Goal: Information Seeking & Learning: Learn about a topic

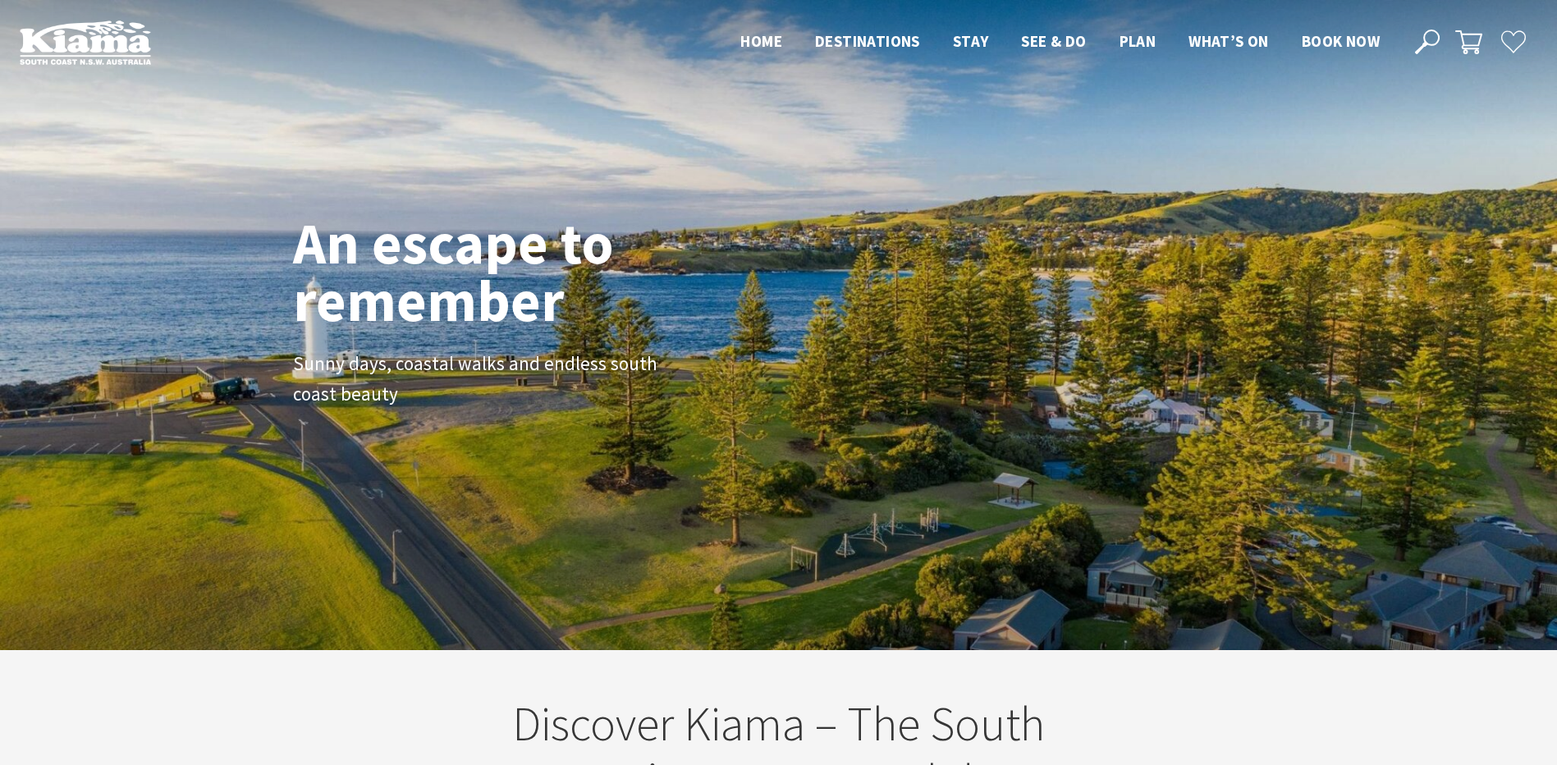
scroll to position [25, 1569]
click at [1417, 44] on icon at bounding box center [1427, 42] width 25 height 25
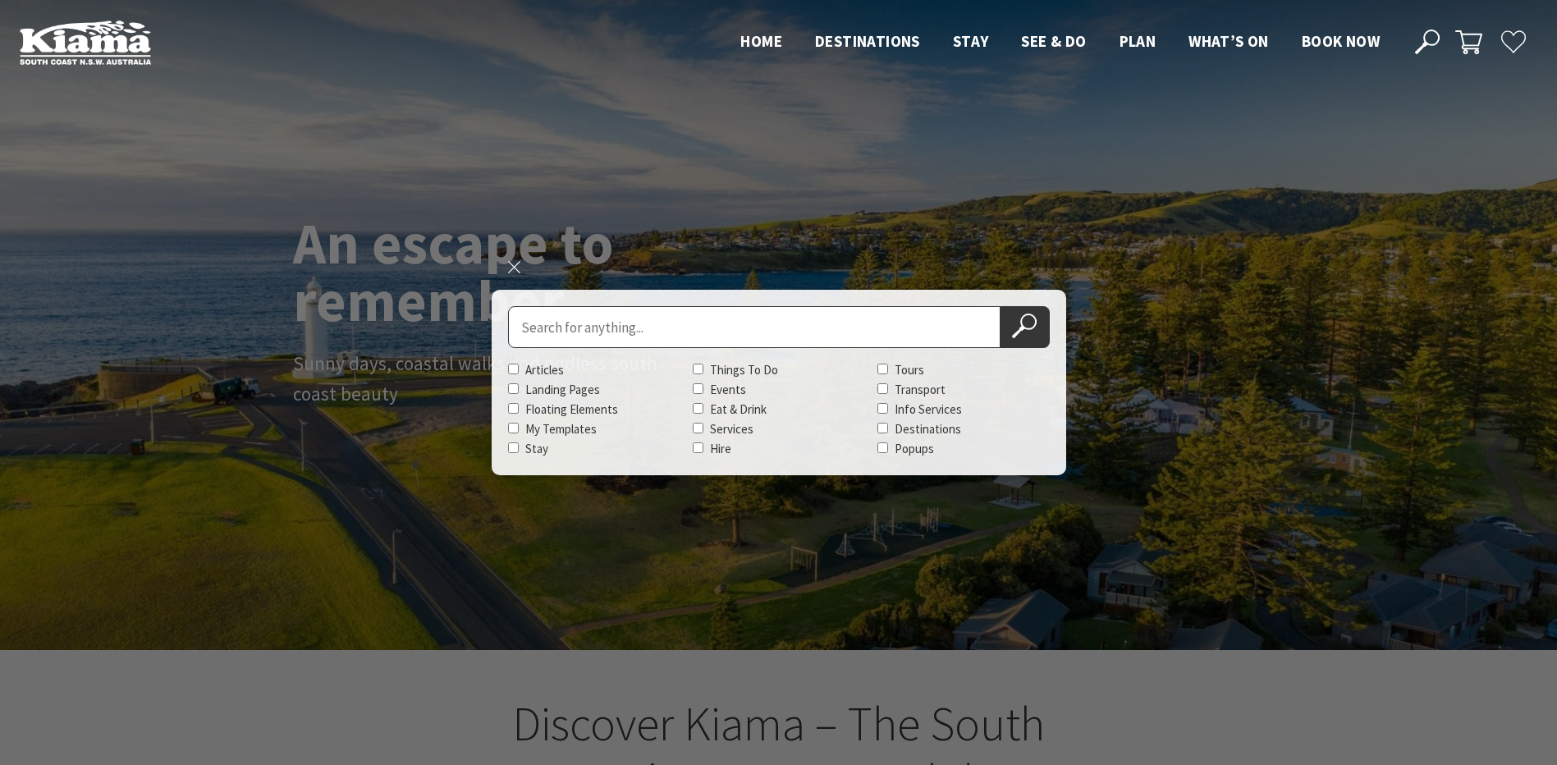
scroll to position [296, 1569]
drag, startPoint x: 496, startPoint y: 313, endPoint x: 529, endPoint y: 326, distance: 35.4
click at [497, 313] on div "Close search Search for Articles Landing Pages Floating Elements My Templates S…" at bounding box center [779, 382] width 574 height 185
click at [570, 336] on input "Search for" at bounding box center [754, 327] width 492 height 42
type input "coast"
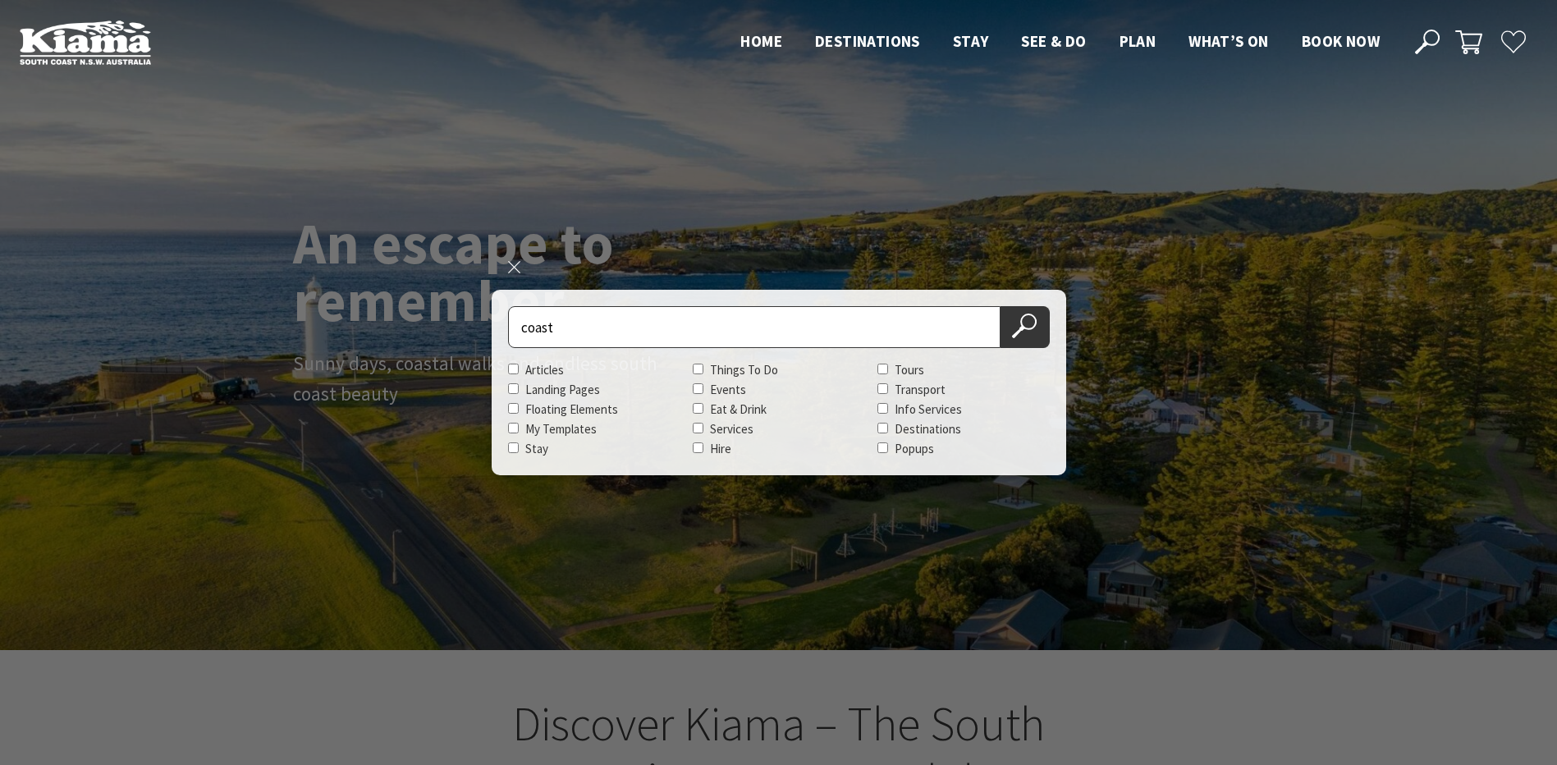
click at [1000, 306] on button "Search Now" at bounding box center [1024, 327] width 49 height 42
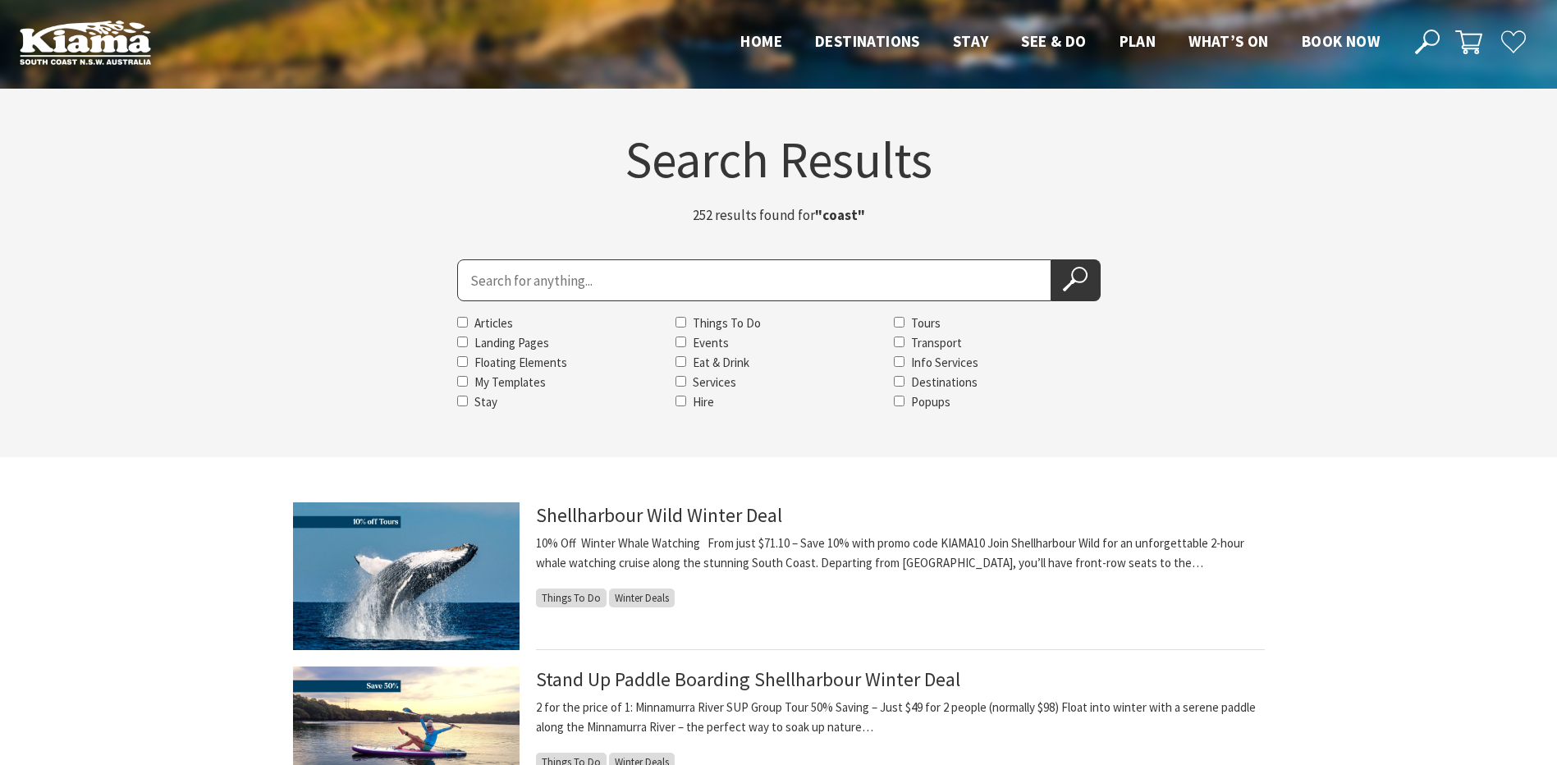
click at [537, 291] on input "Search for" at bounding box center [754, 280] width 594 height 42
type input "country"
click at [1051, 259] on button "Search Now" at bounding box center [1075, 280] width 49 height 42
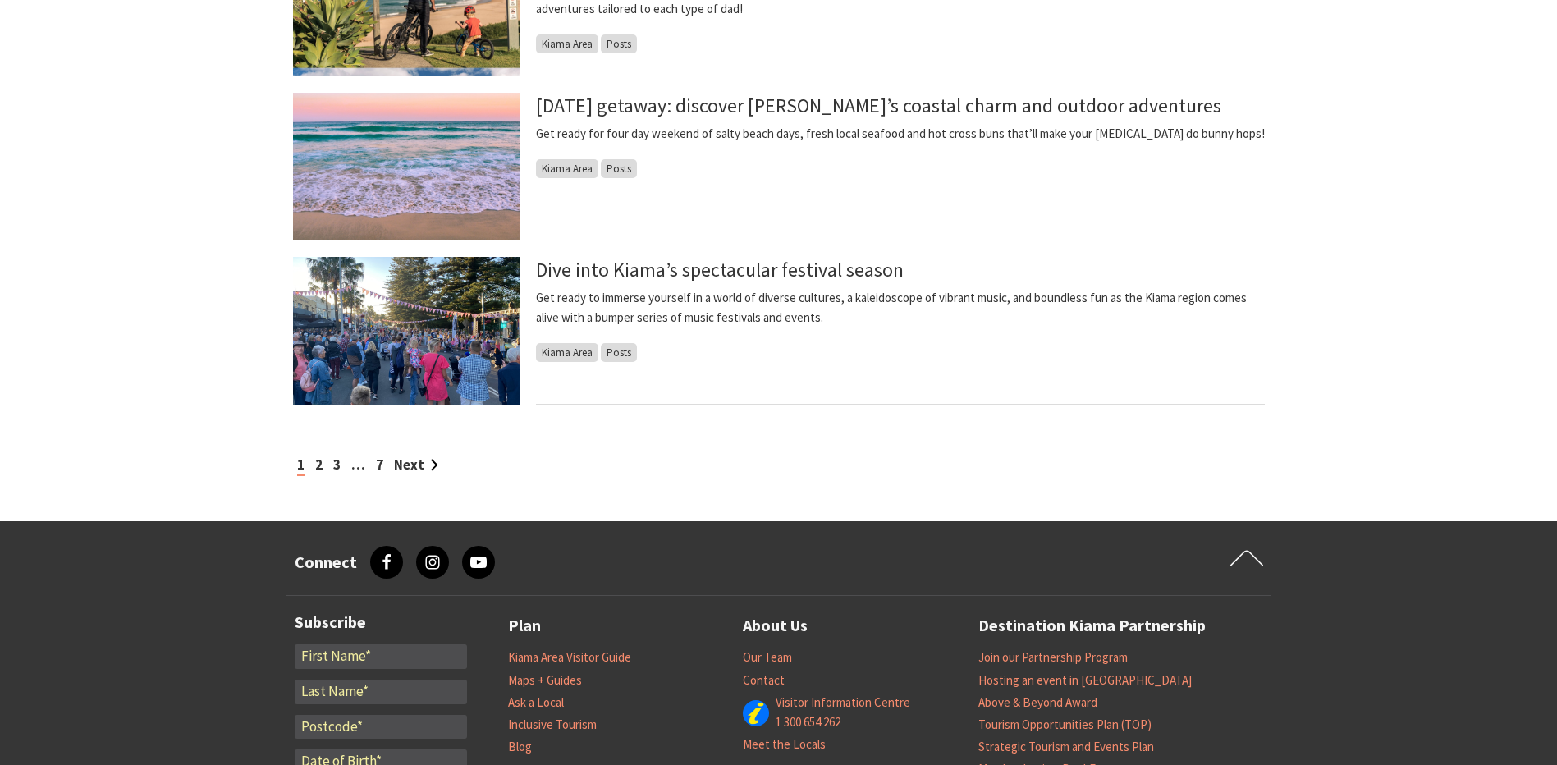
scroll to position [1395, 0]
click at [406, 456] on link "Next" at bounding box center [416, 464] width 44 height 18
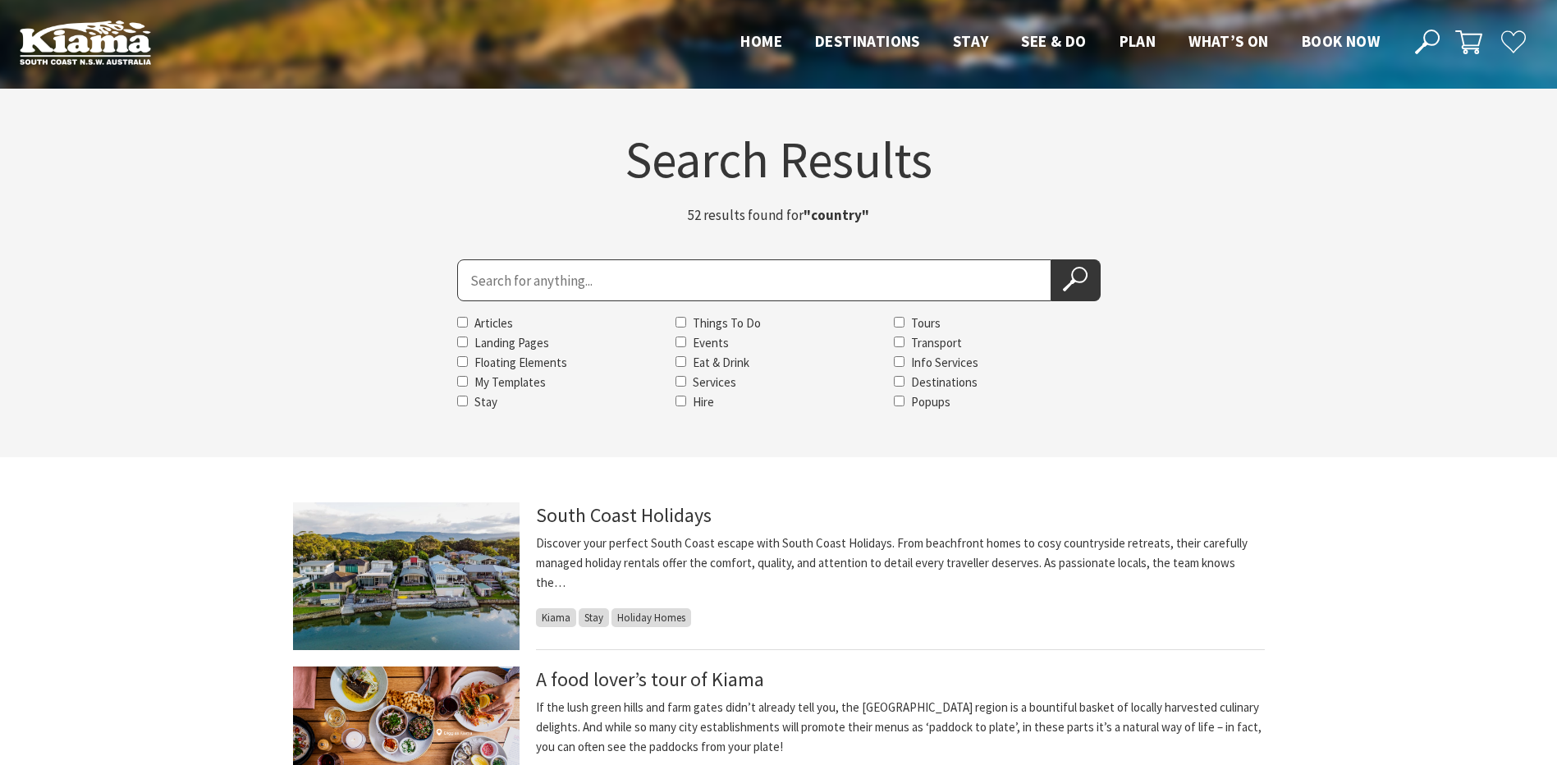
click at [638, 279] on input "Search for" at bounding box center [754, 280] width 594 height 42
type input "coast & country"
click at [1051, 259] on button "Search Now" at bounding box center [1075, 280] width 49 height 42
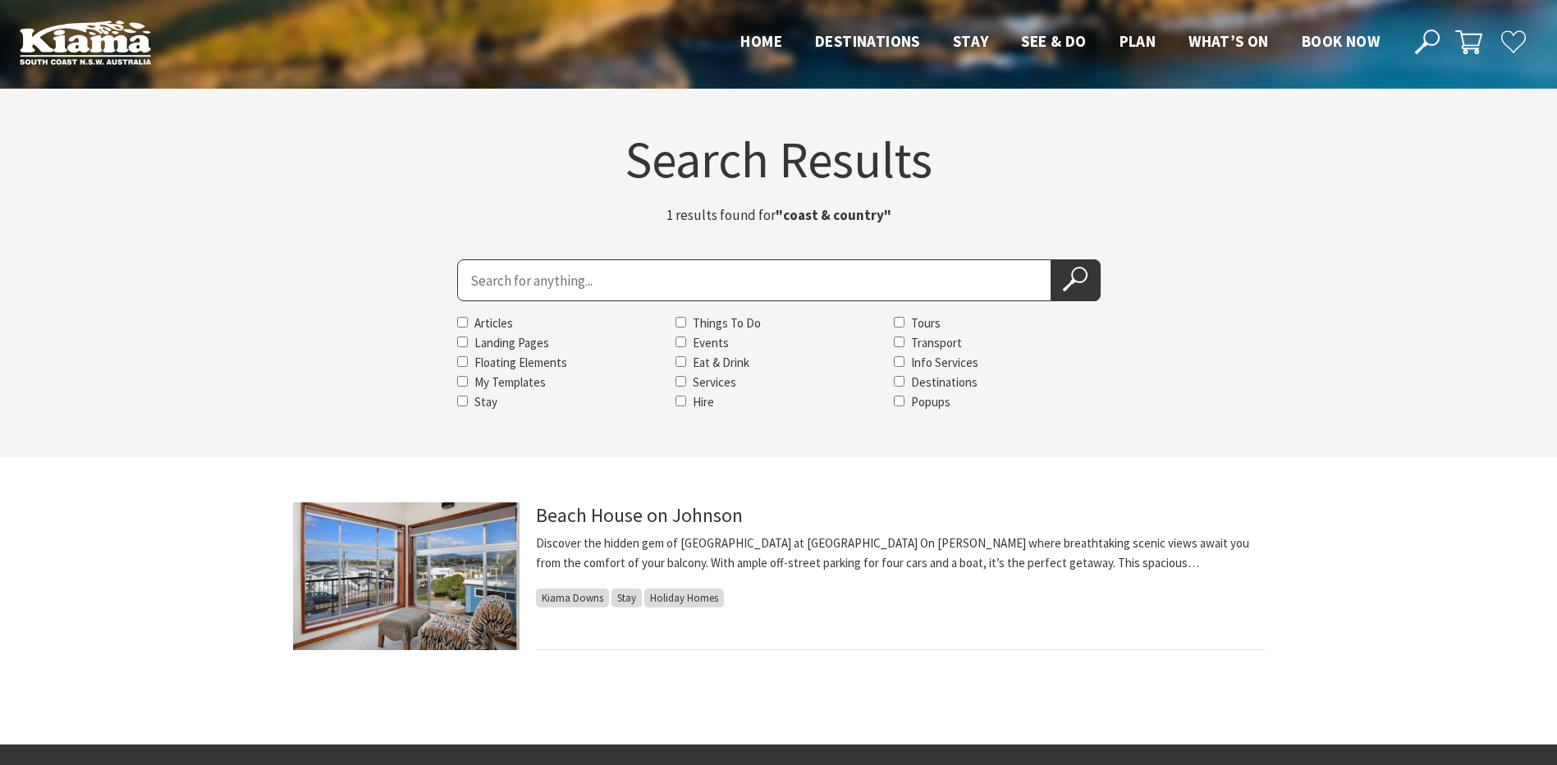
click at [526, 299] on div "Search for Articles Landing Pages Floating Elements My Templates Stay Things To…" at bounding box center [778, 335] width 643 height 153
click at [530, 286] on input "Search for" at bounding box center [754, 280] width 594 height 42
type input "coast and country"
click at [1051, 259] on button "Search Now" at bounding box center [1075, 280] width 49 height 42
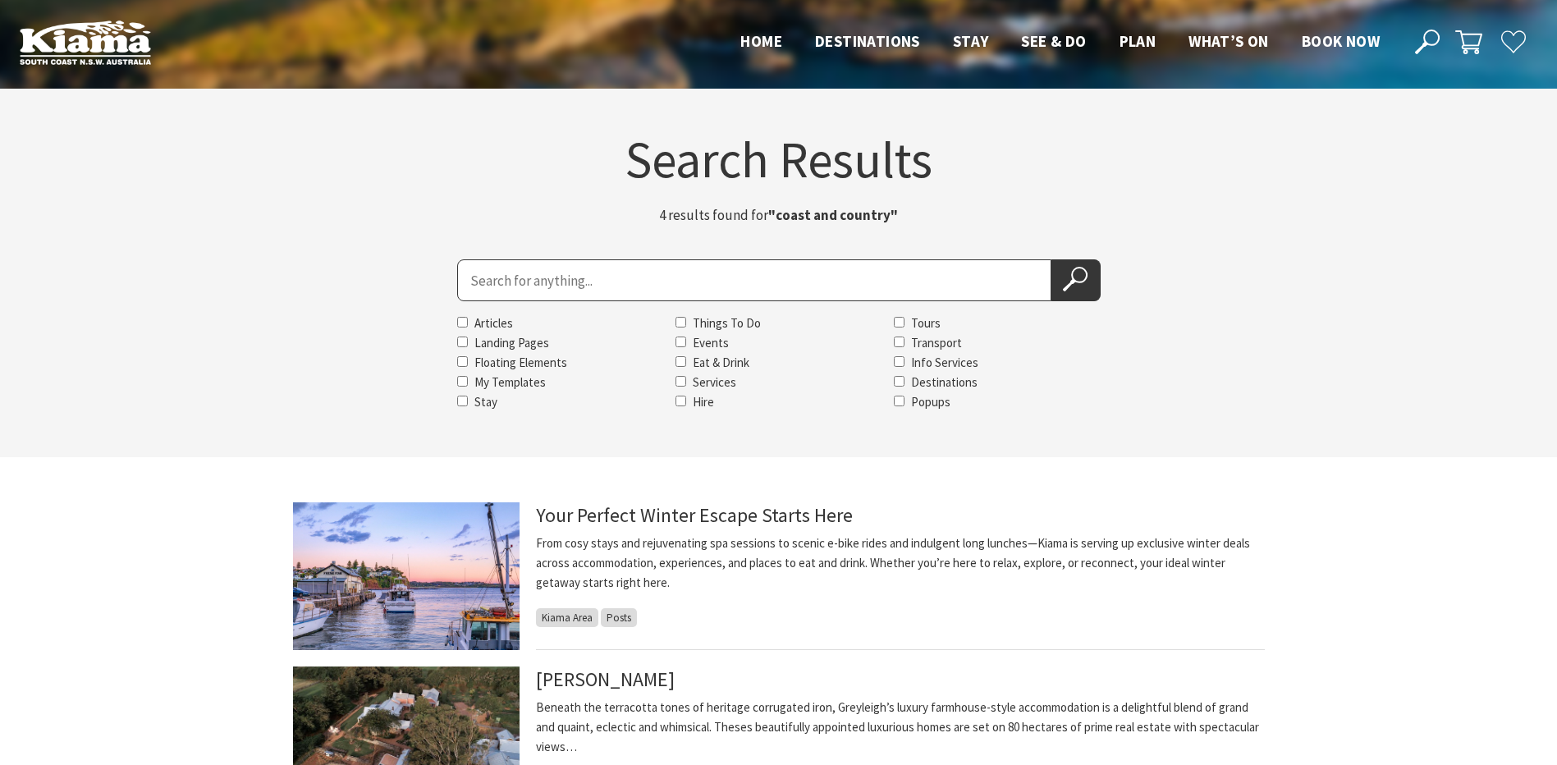
click at [614, 270] on input "Search for" at bounding box center [754, 280] width 594 height 42
type input "coastal escape"
click at [1051, 259] on button "Search Now" at bounding box center [1075, 280] width 49 height 42
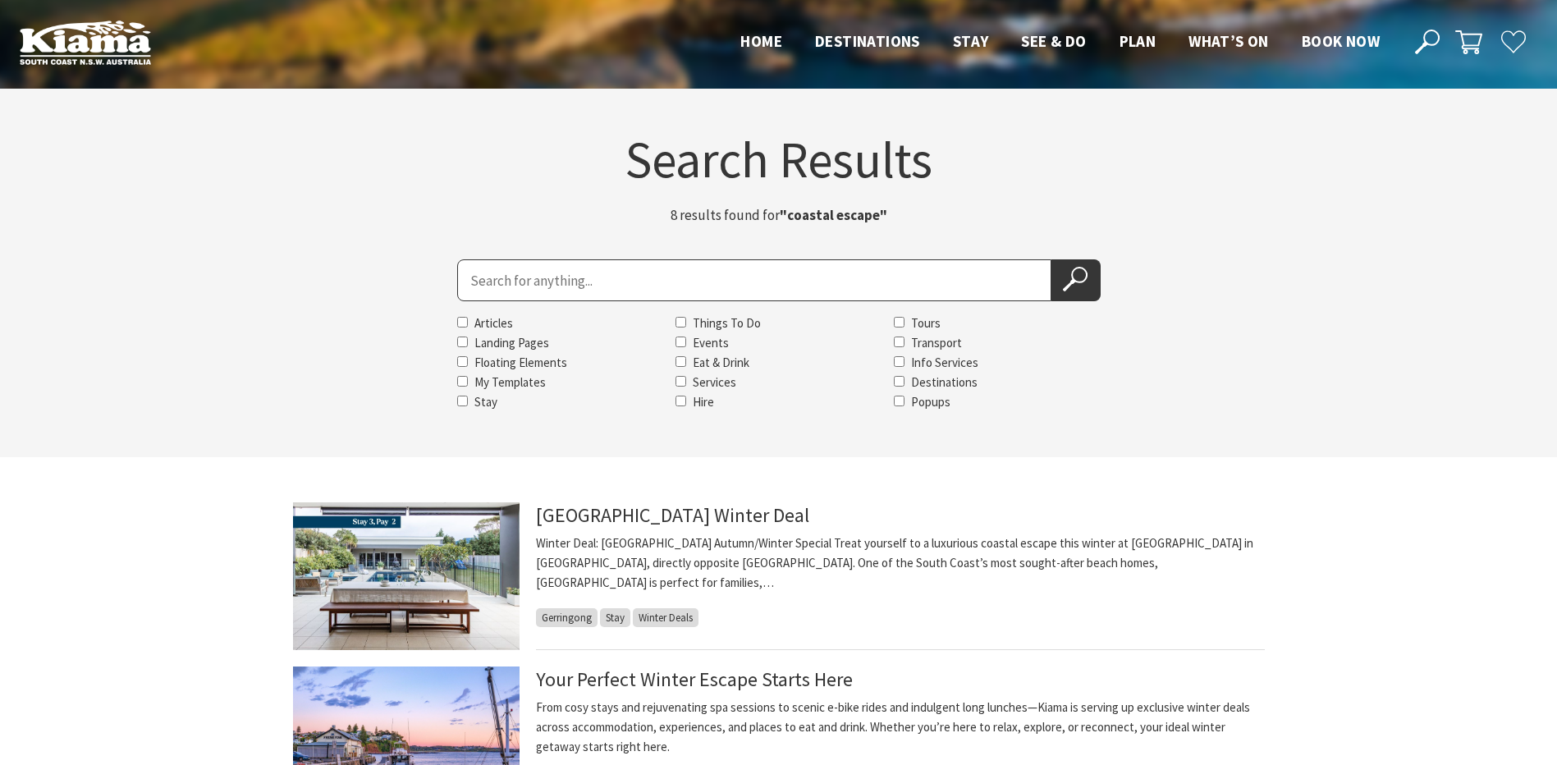
click at [603, 286] on input "Search for" at bounding box center [754, 280] width 594 height 42
type input "coolangatta estate"
click at [1051, 259] on button "Search Now" at bounding box center [1075, 280] width 49 height 42
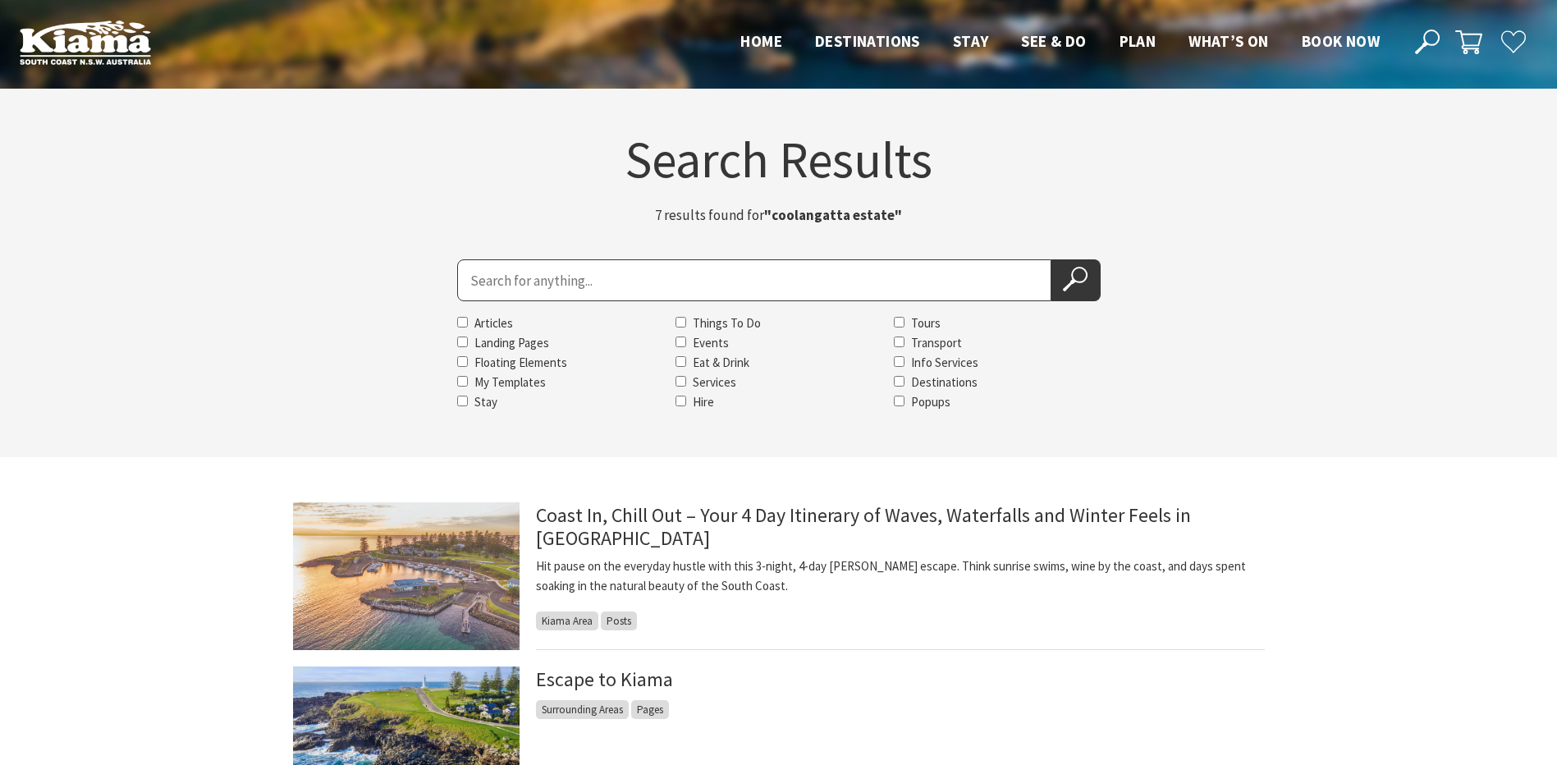
click at [639, 289] on input "Search for" at bounding box center [754, 280] width 594 height 42
type input "coolangatta"
click at [1051, 259] on button "Search Now" at bounding box center [1075, 280] width 49 height 42
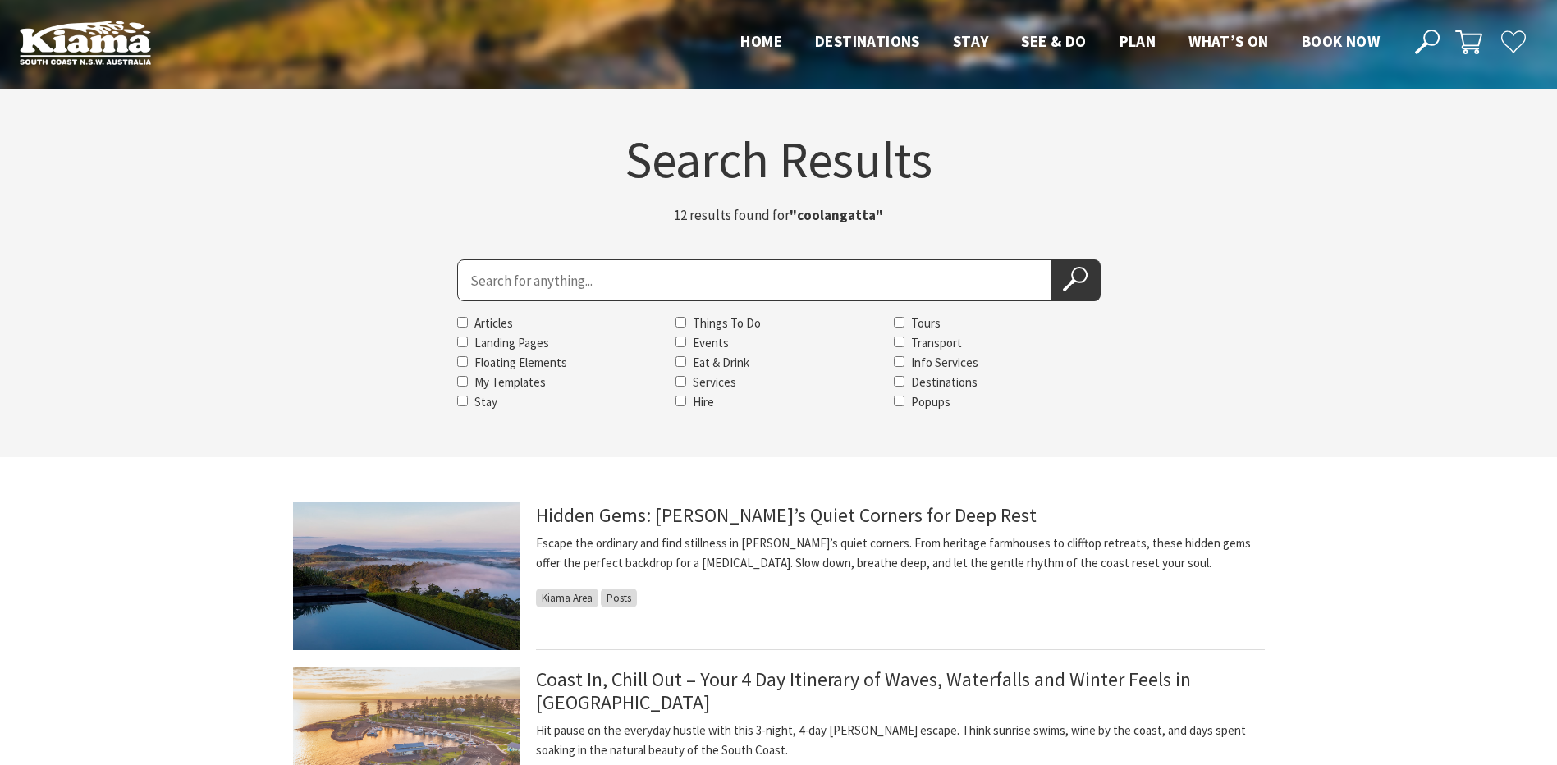
click at [640, 292] on input "Search for" at bounding box center [754, 280] width 594 height 42
type input "deer"
click at [1051, 259] on button "Search Now" at bounding box center [1075, 280] width 49 height 42
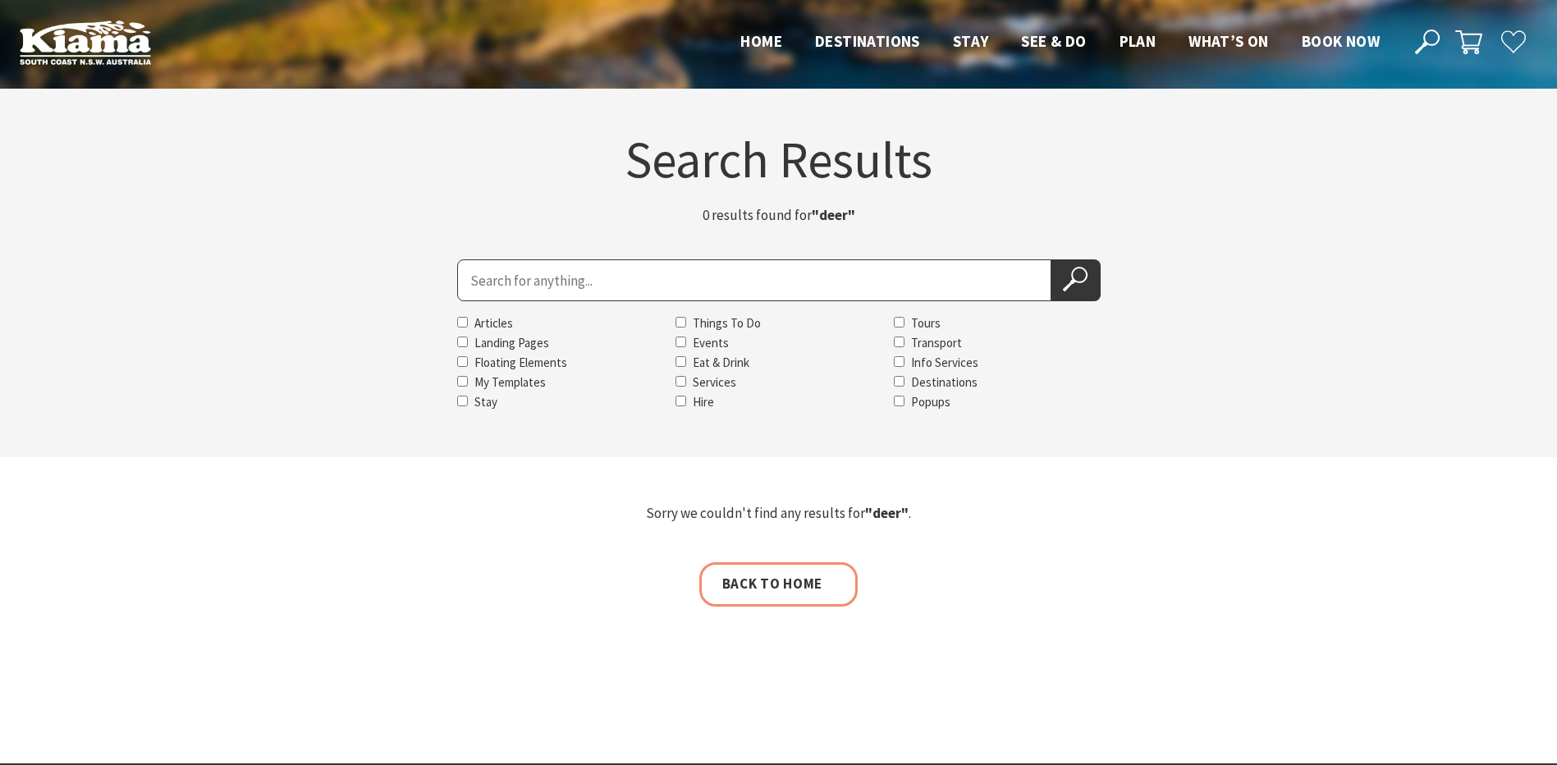
drag, startPoint x: 572, startPoint y: 286, endPoint x: 447, endPoint y: 305, distance: 126.3
click at [447, 305] on div "Search for Articles Landing Pages Floating Elements My Templates Stay Things To…" at bounding box center [778, 335] width 985 height 153
type input "willow"
click at [1051, 259] on button "Search Now" at bounding box center [1075, 280] width 49 height 42
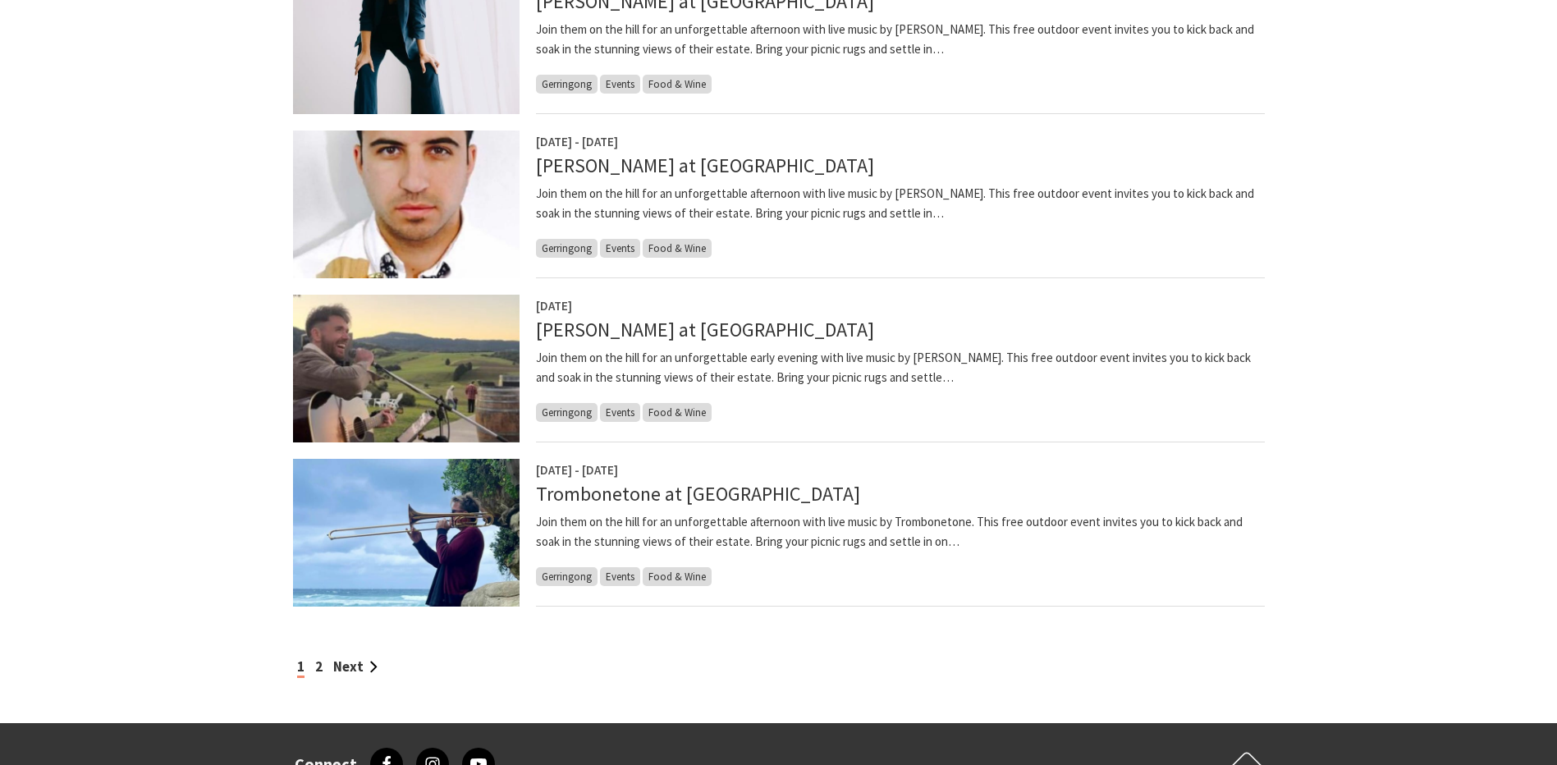
scroll to position [1477, 0]
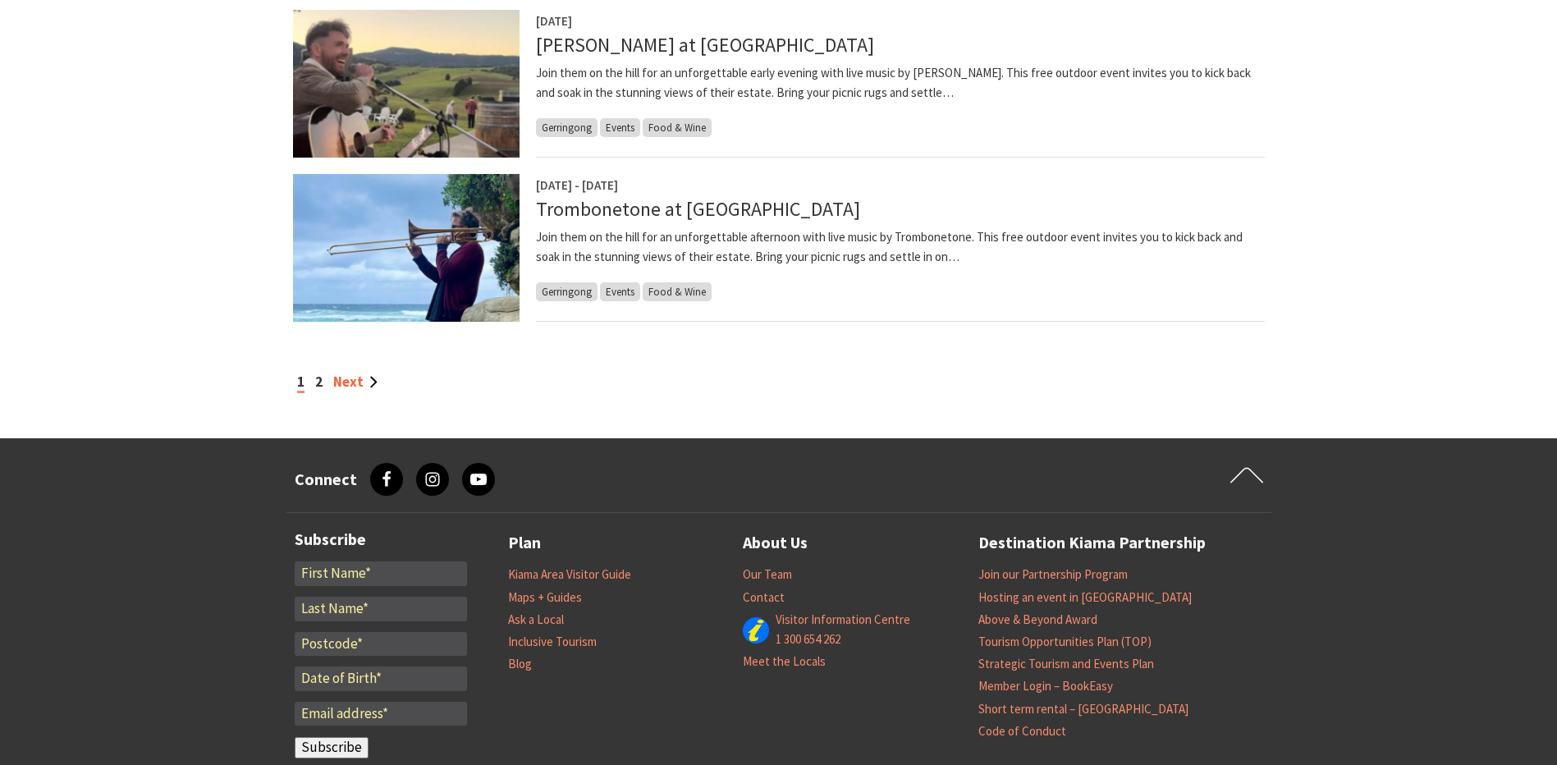
click at [345, 378] on link "Next" at bounding box center [355, 382] width 44 height 18
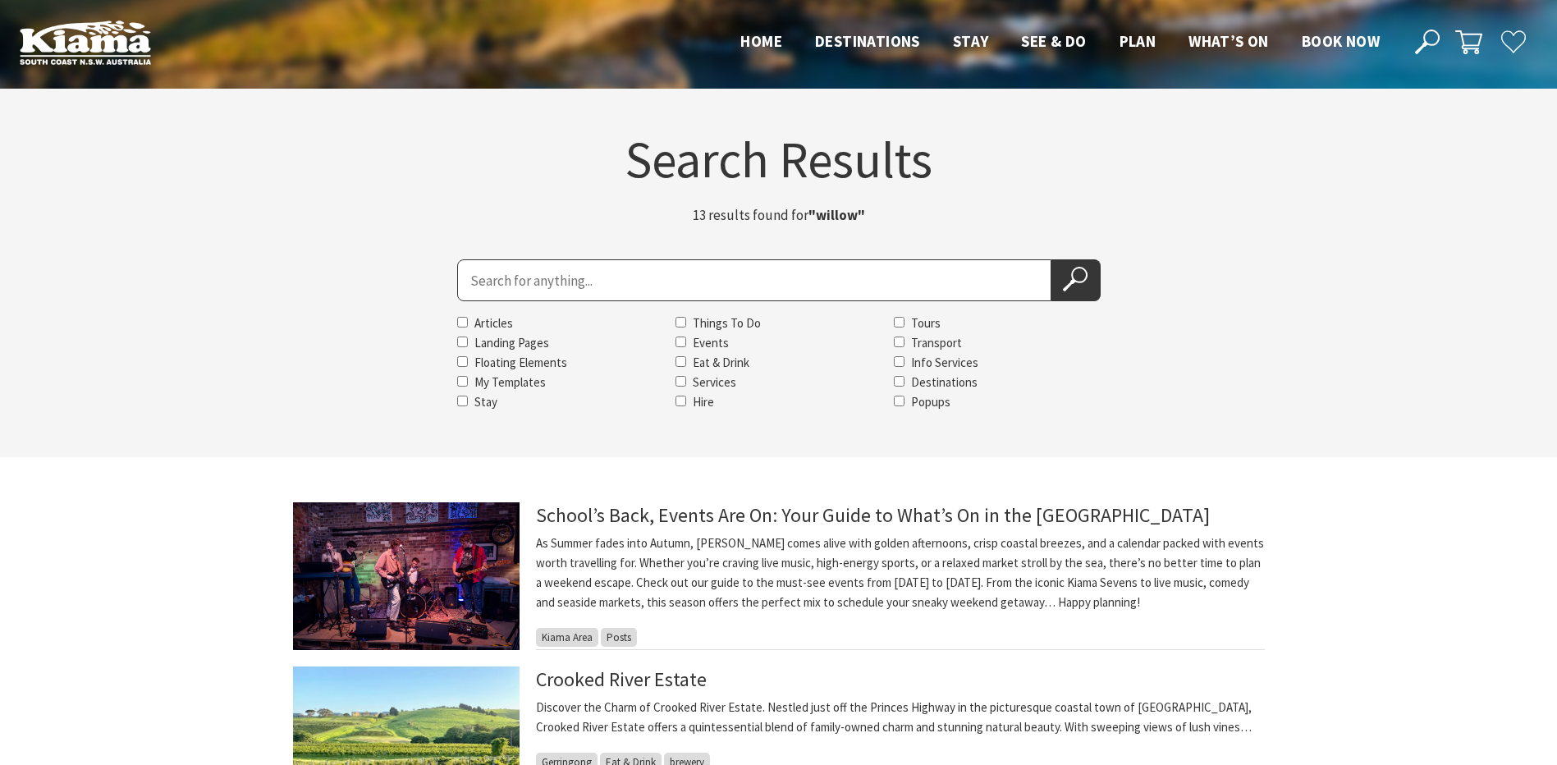
click at [521, 290] on input "Search for" at bounding box center [754, 280] width 594 height 42
type input "buena ista"
click at [1051, 259] on button "Search Now" at bounding box center [1075, 280] width 49 height 42
drag, startPoint x: 538, startPoint y: 283, endPoint x: 423, endPoint y: 270, distance: 115.6
click at [424, 272] on div "Search for buena ista Articles Landing Pages Floating Elements My Templates Sta…" at bounding box center [778, 335] width 985 height 153
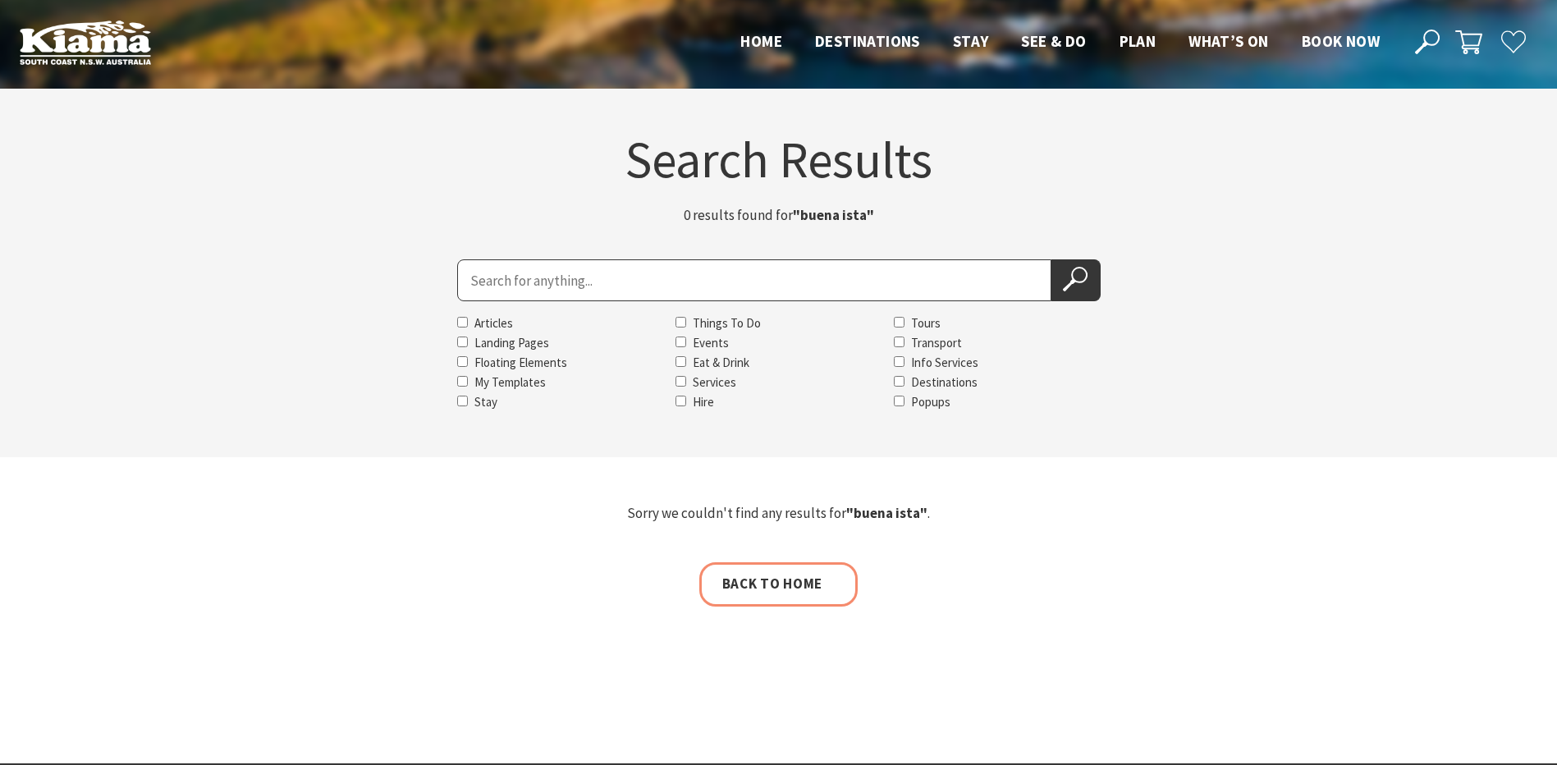
click at [597, 286] on input "Search for" at bounding box center [754, 280] width 594 height 42
type input "buena"
click at [1051, 259] on button "Search Now" at bounding box center [1075, 280] width 49 height 42
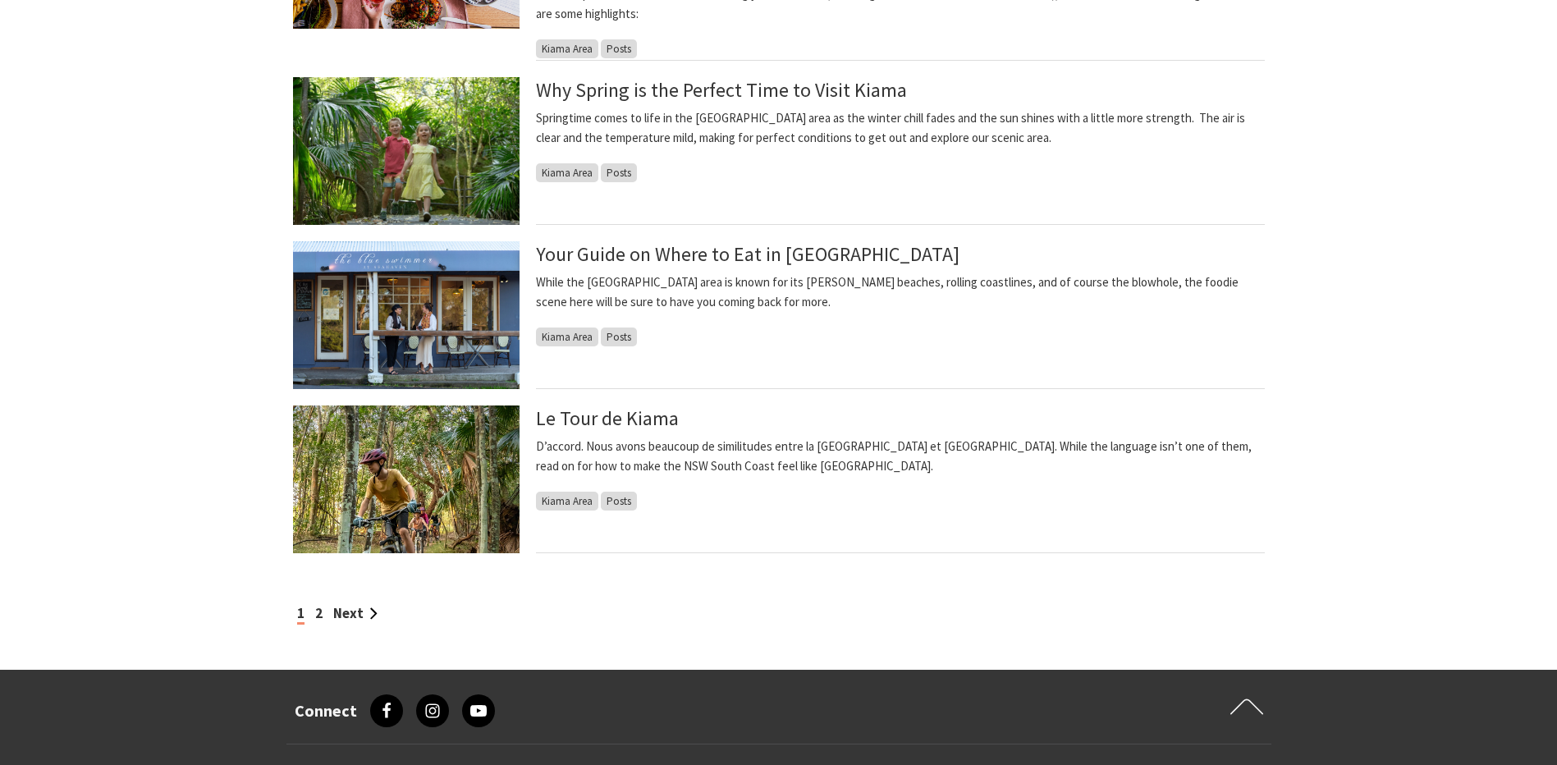
scroll to position [1313, 0]
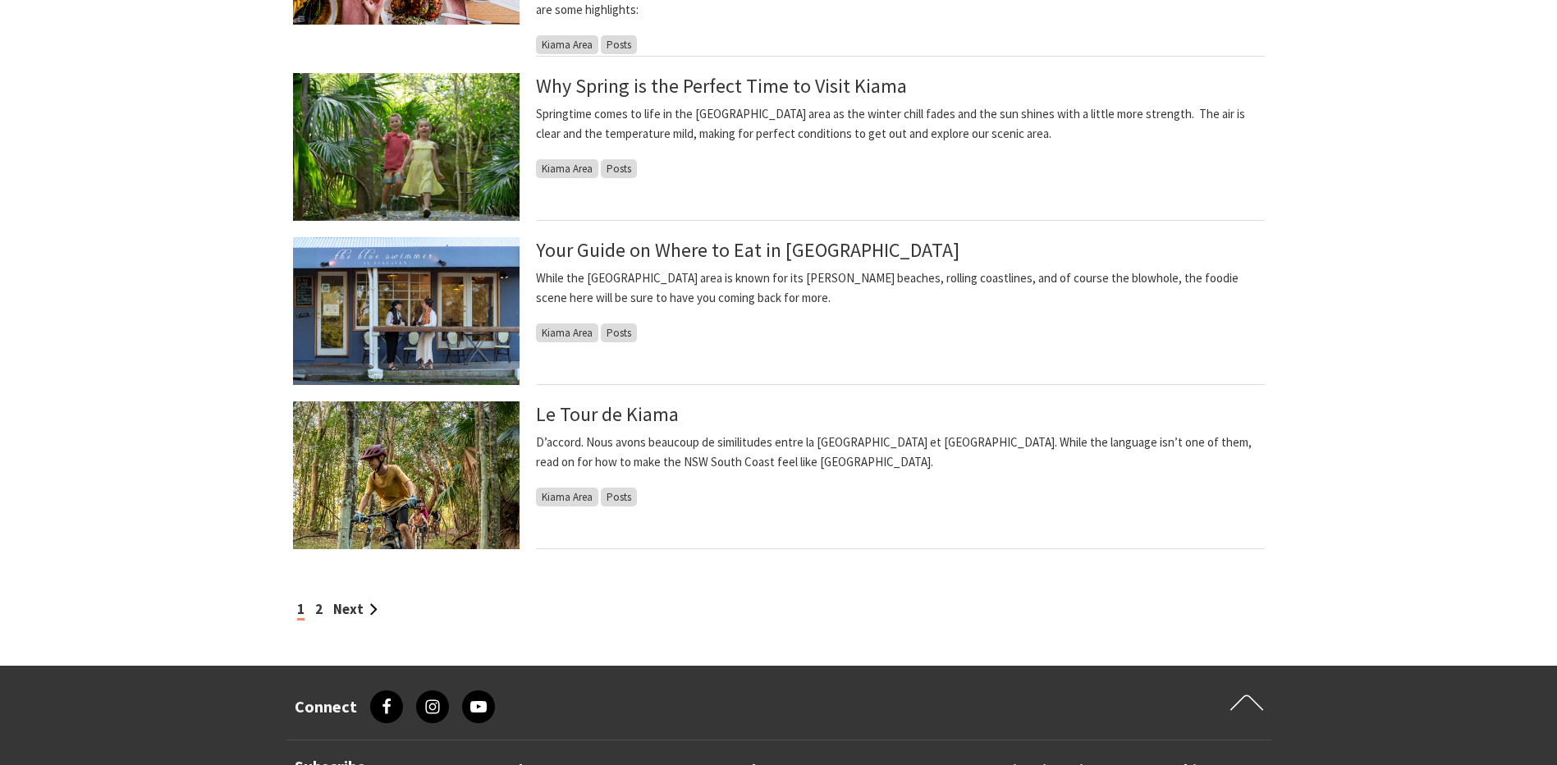
drag, startPoint x: 345, startPoint y: 613, endPoint x: 351, endPoint y: 583, distance: 30.9
click at [345, 613] on link "Next" at bounding box center [355, 609] width 44 height 18
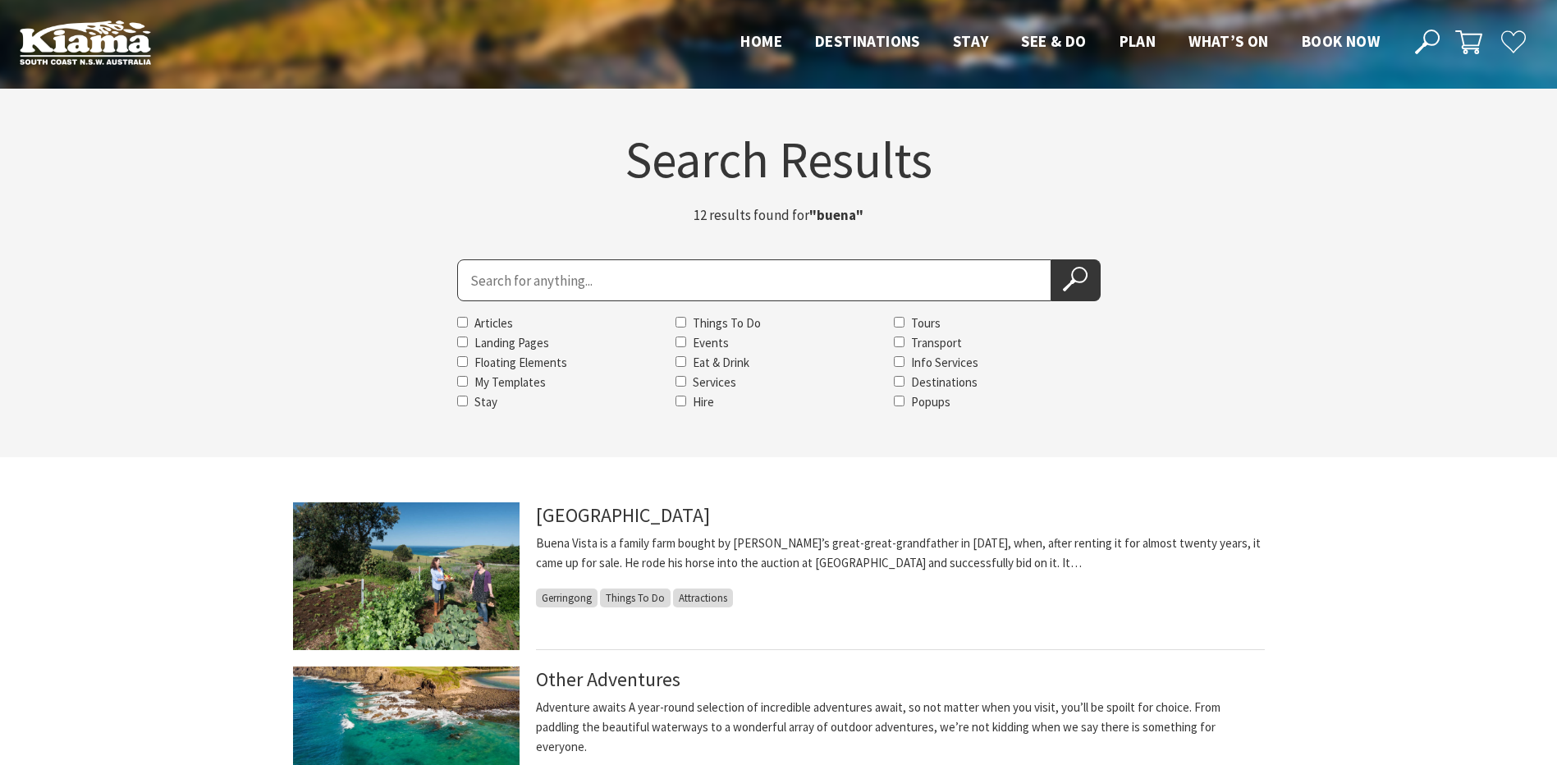
click at [612, 266] on input "Search for" at bounding box center [754, 280] width 594 height 42
type input "buena"
click at [1051, 259] on button "Search Now" at bounding box center [1075, 280] width 49 height 42
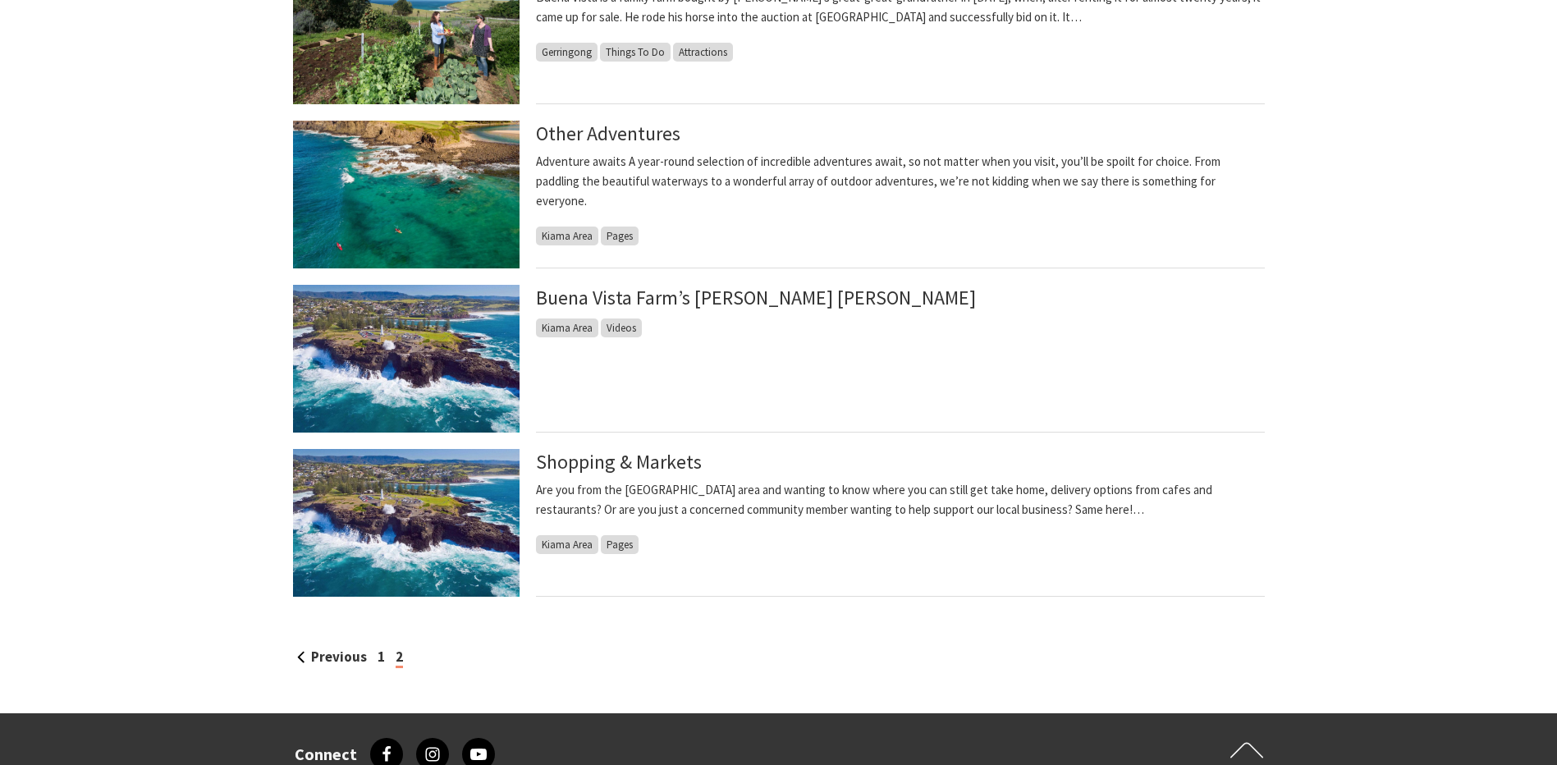
scroll to position [574, 0]
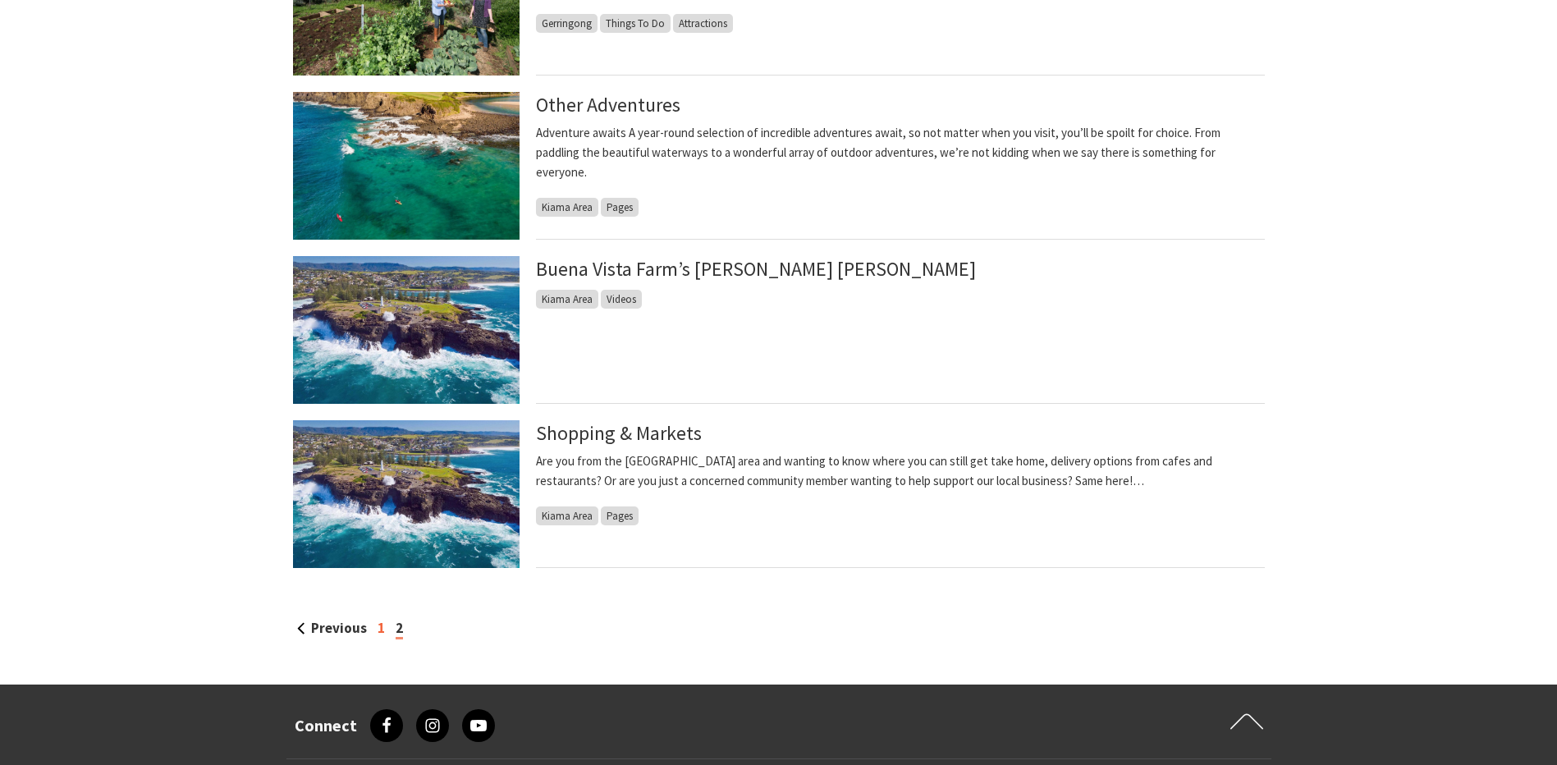
click at [377, 623] on link "1" at bounding box center [380, 628] width 7 height 18
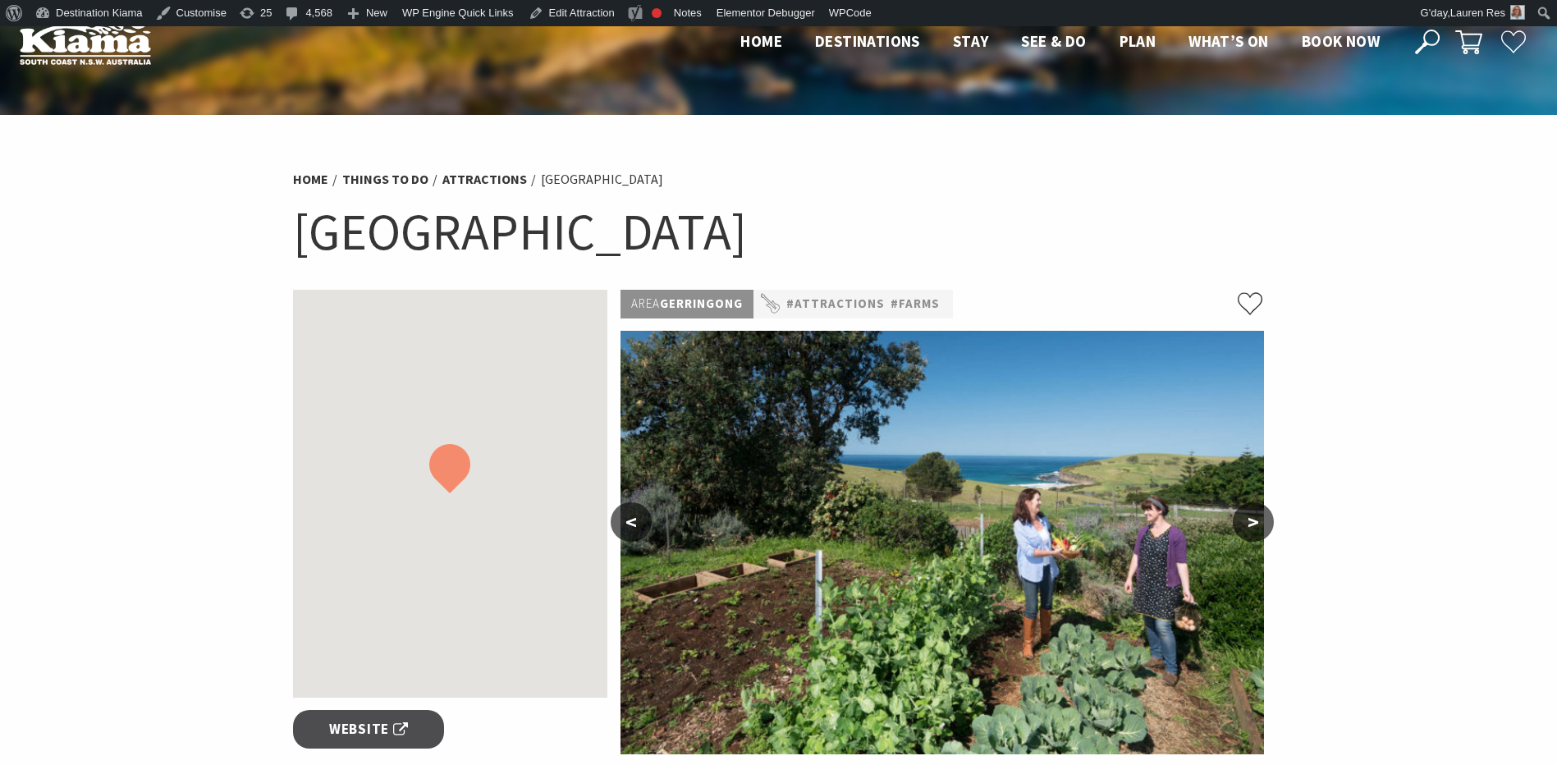
scroll to position [26, 0]
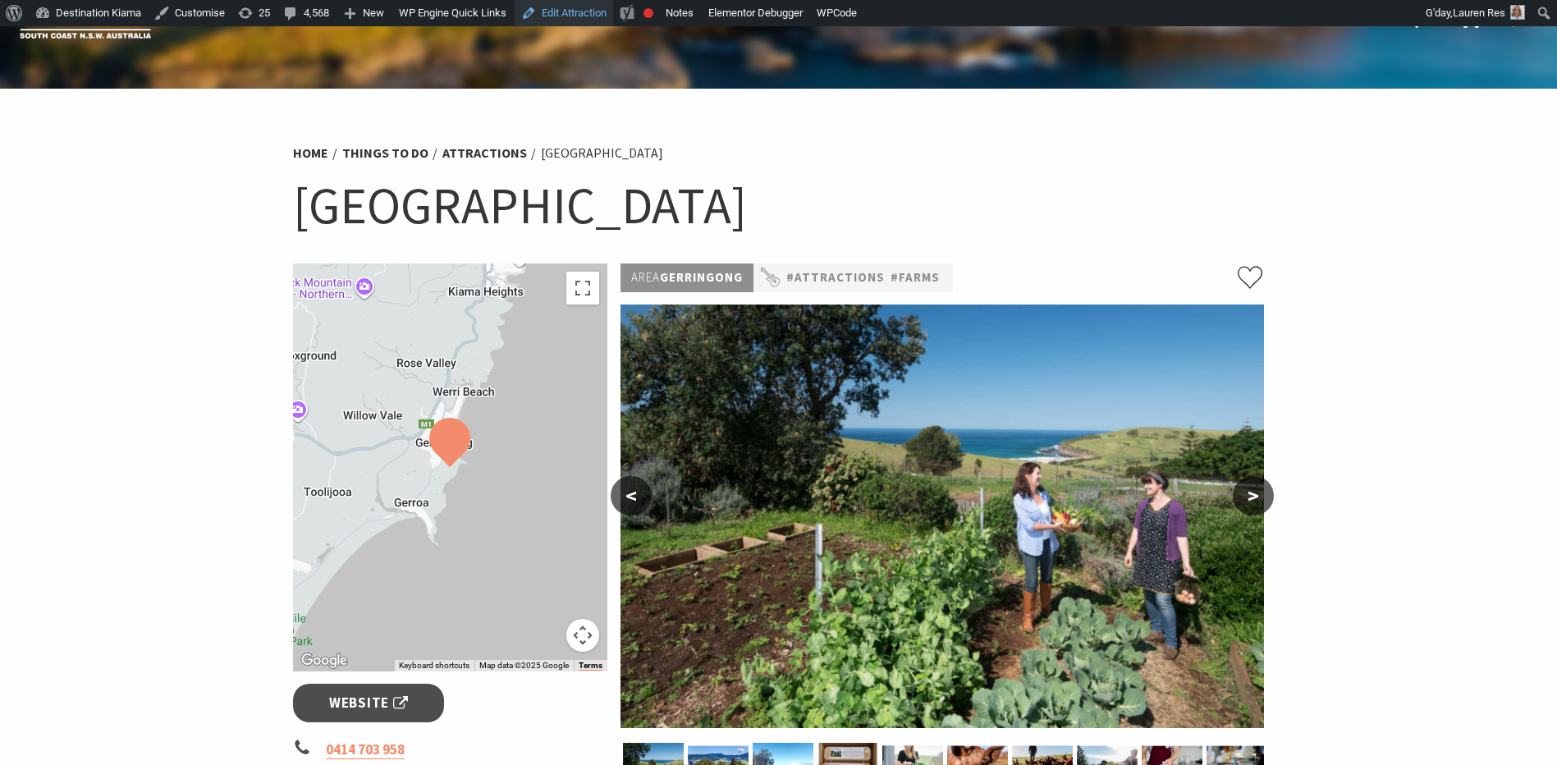
click at [569, 16] on link "Edit Attraction" at bounding box center [564, 13] width 98 height 26
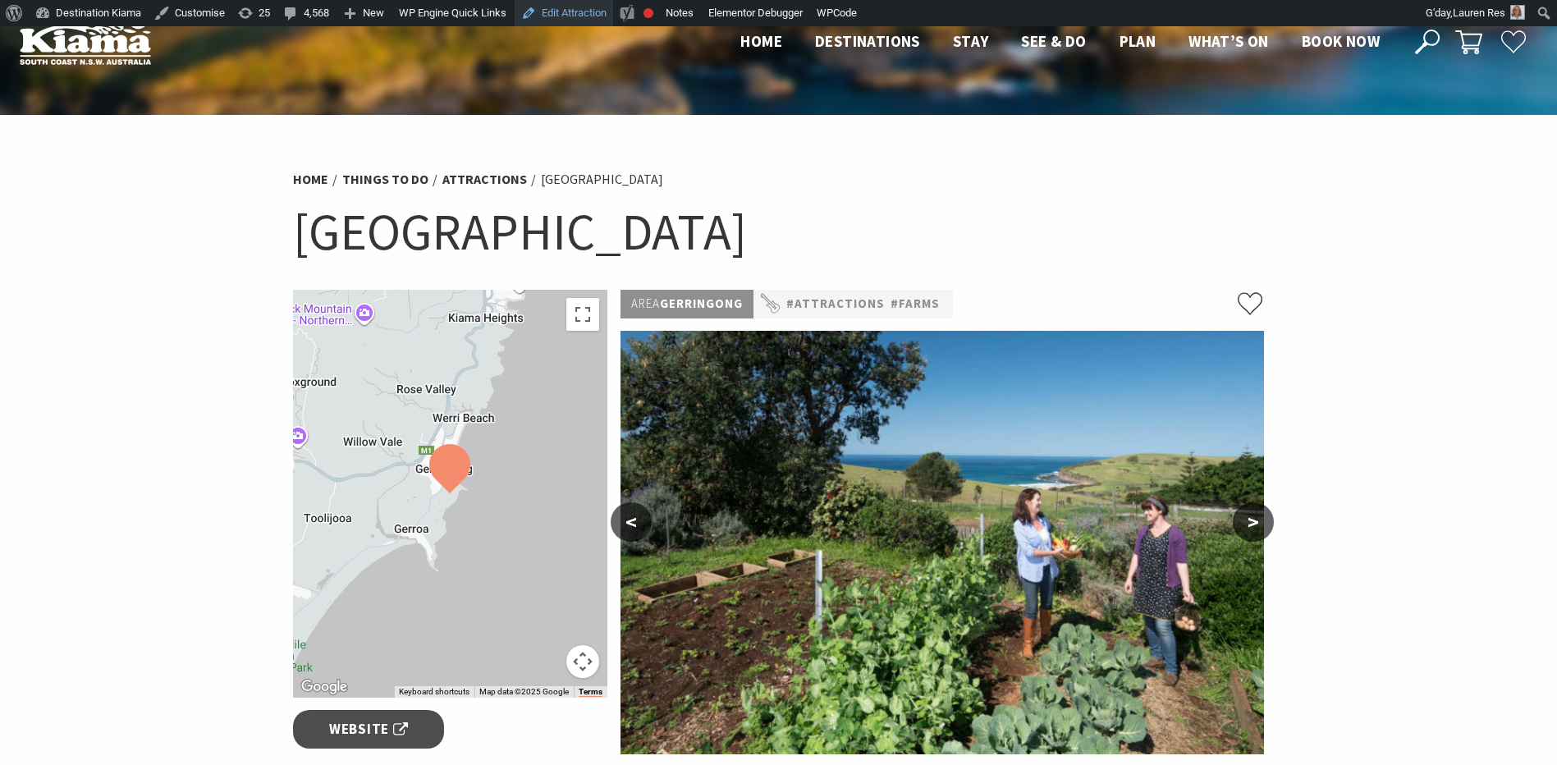
click at [581, 7] on link "Edit Attraction" at bounding box center [564, 13] width 98 height 26
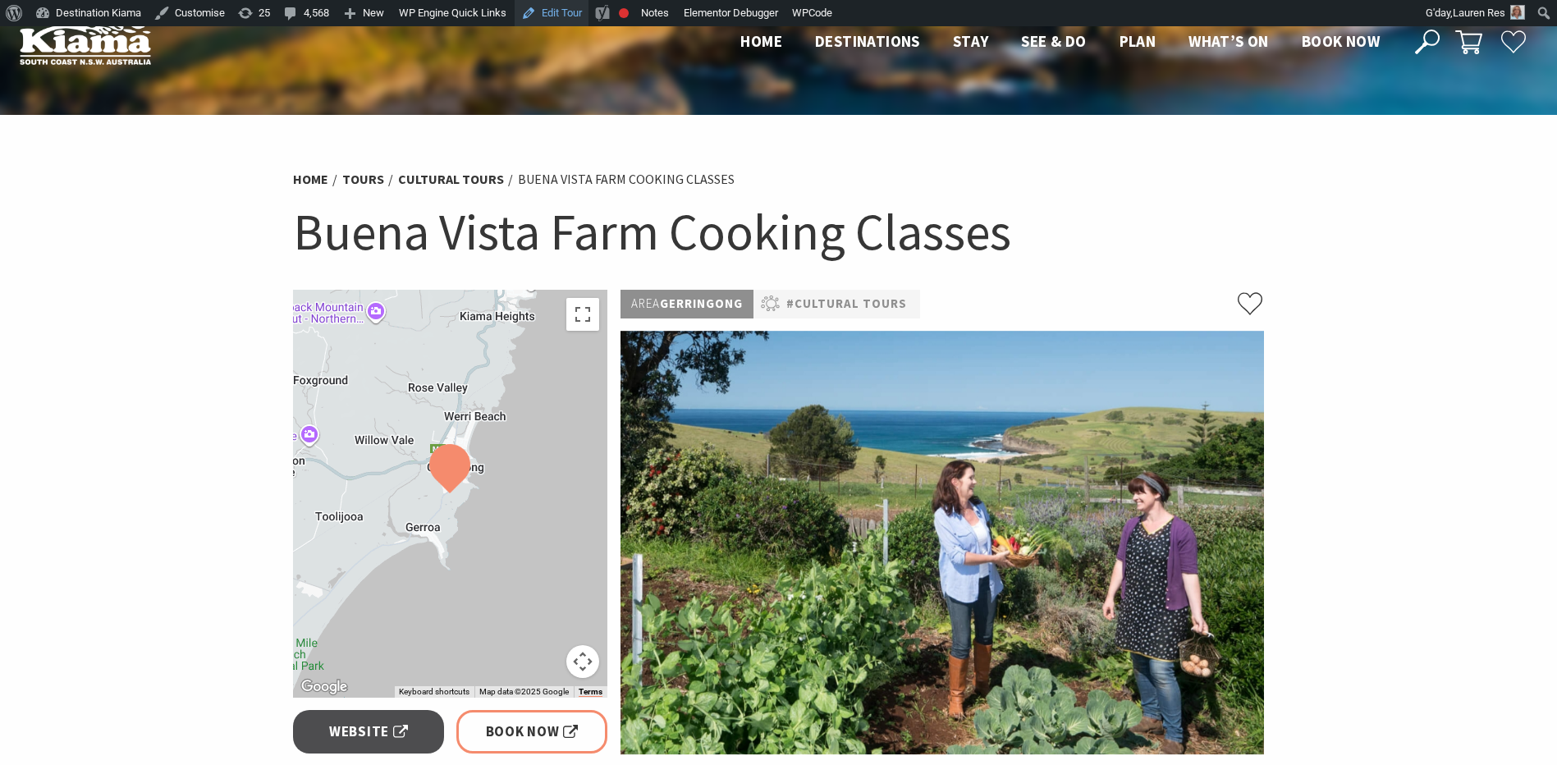
click at [547, 0] on link "Edit Tour" at bounding box center [552, 13] width 74 height 26
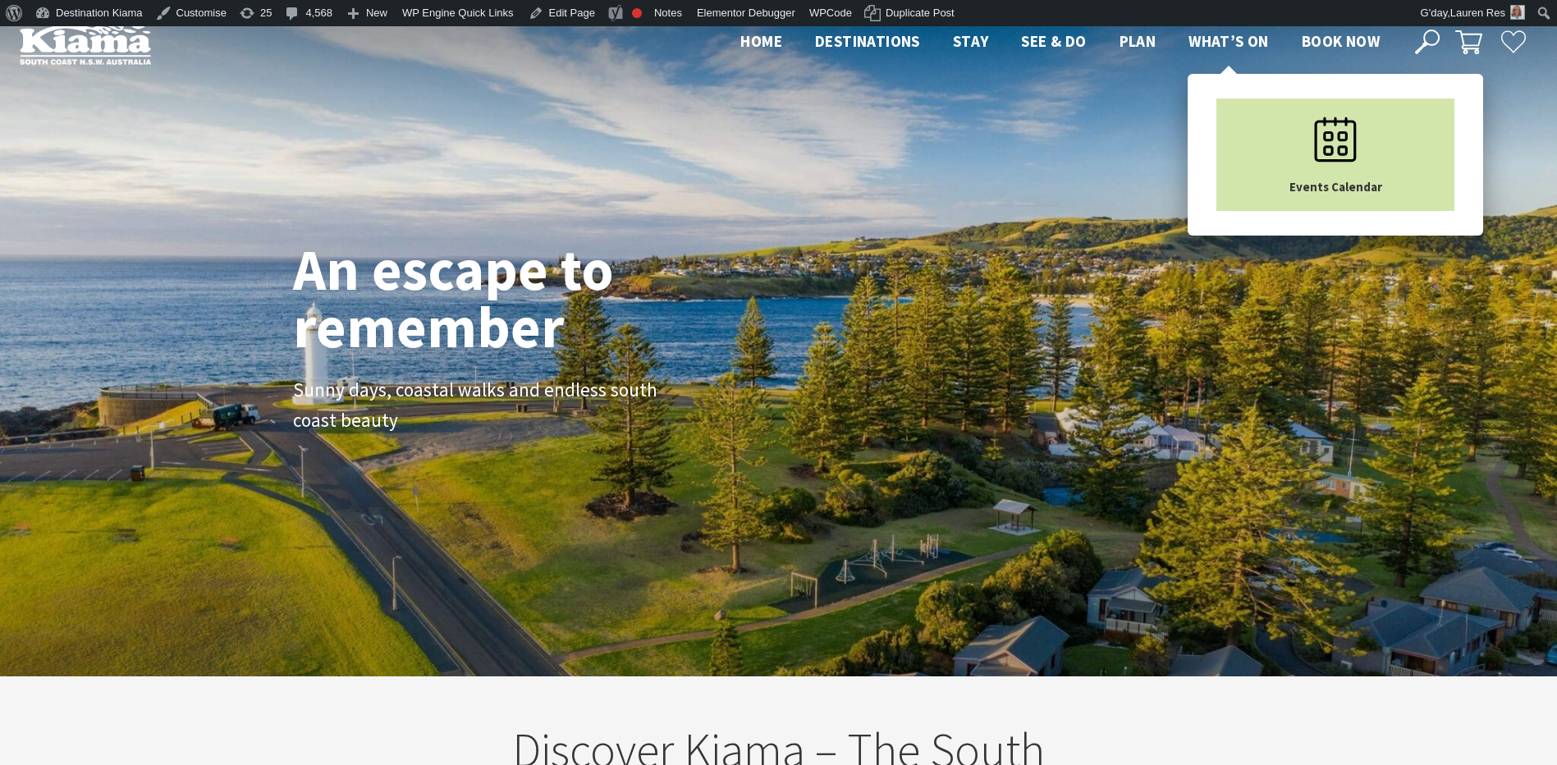
click at [1283, 148] on link "Events Calendar" at bounding box center [1335, 154] width 238 height 112
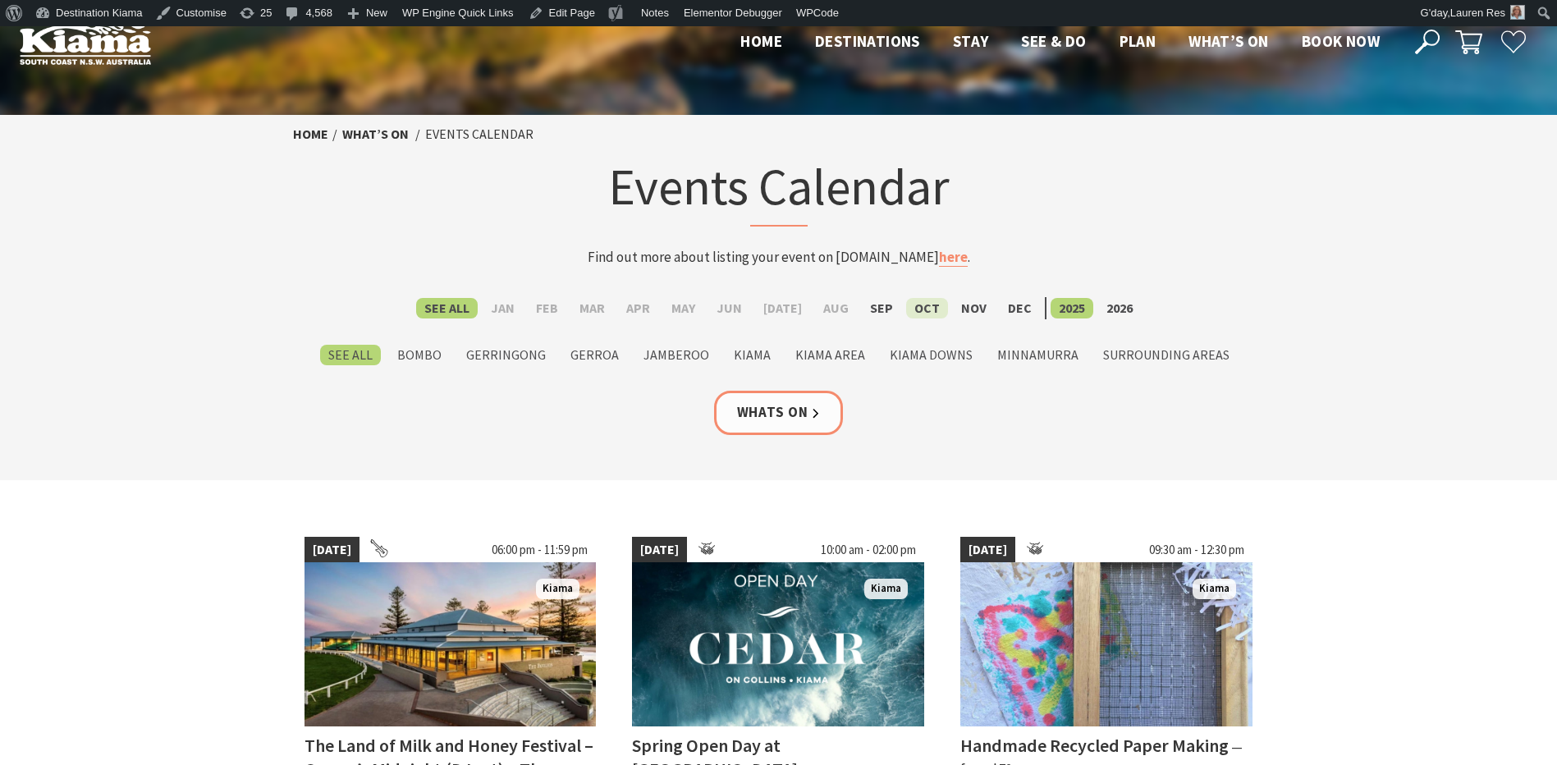
click at [920, 310] on label "Oct" at bounding box center [927, 308] width 42 height 21
click at [0, 0] on input "Oct" at bounding box center [0, 0] width 0 height 0
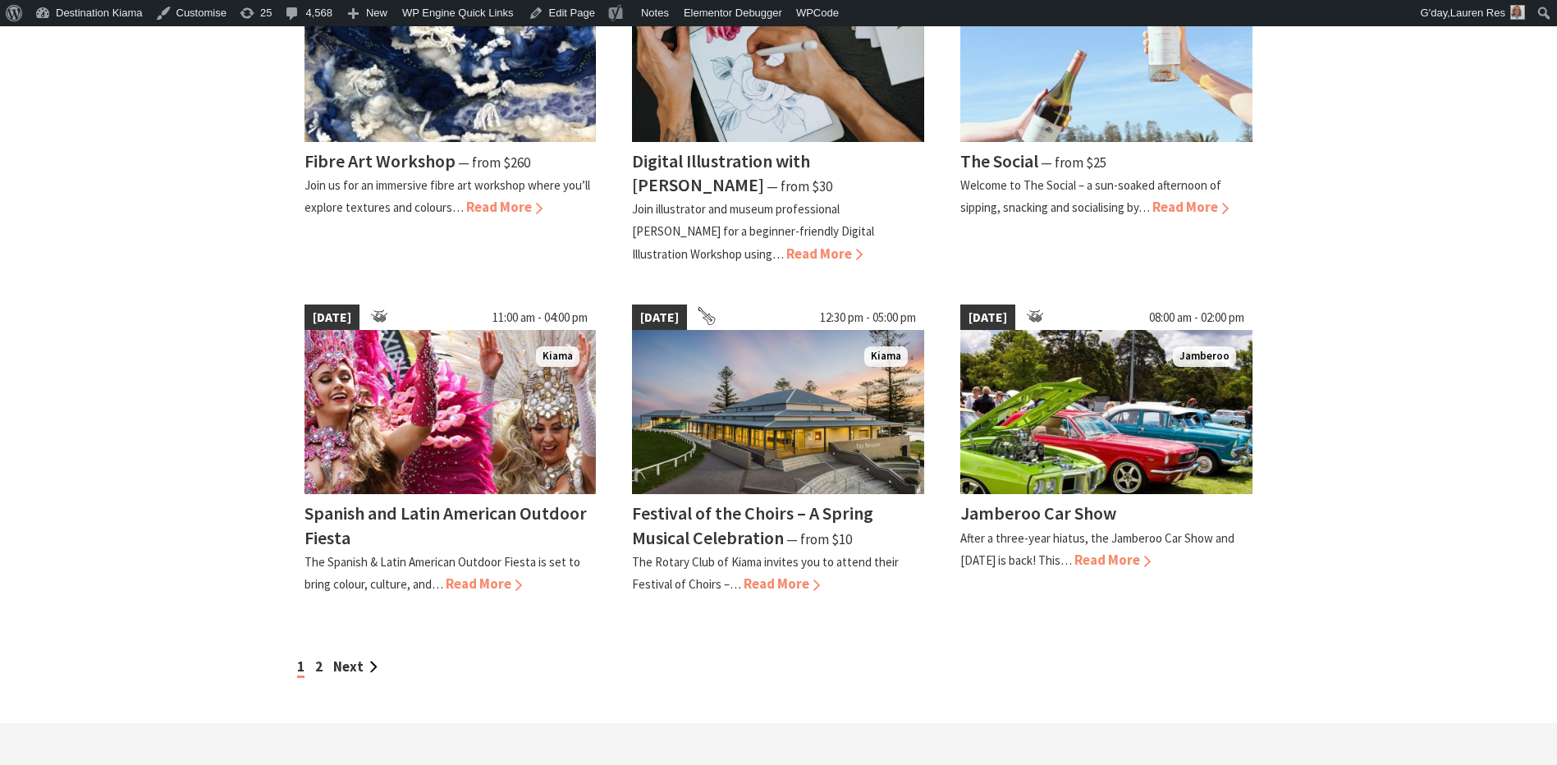
scroll to position [1477, 0]
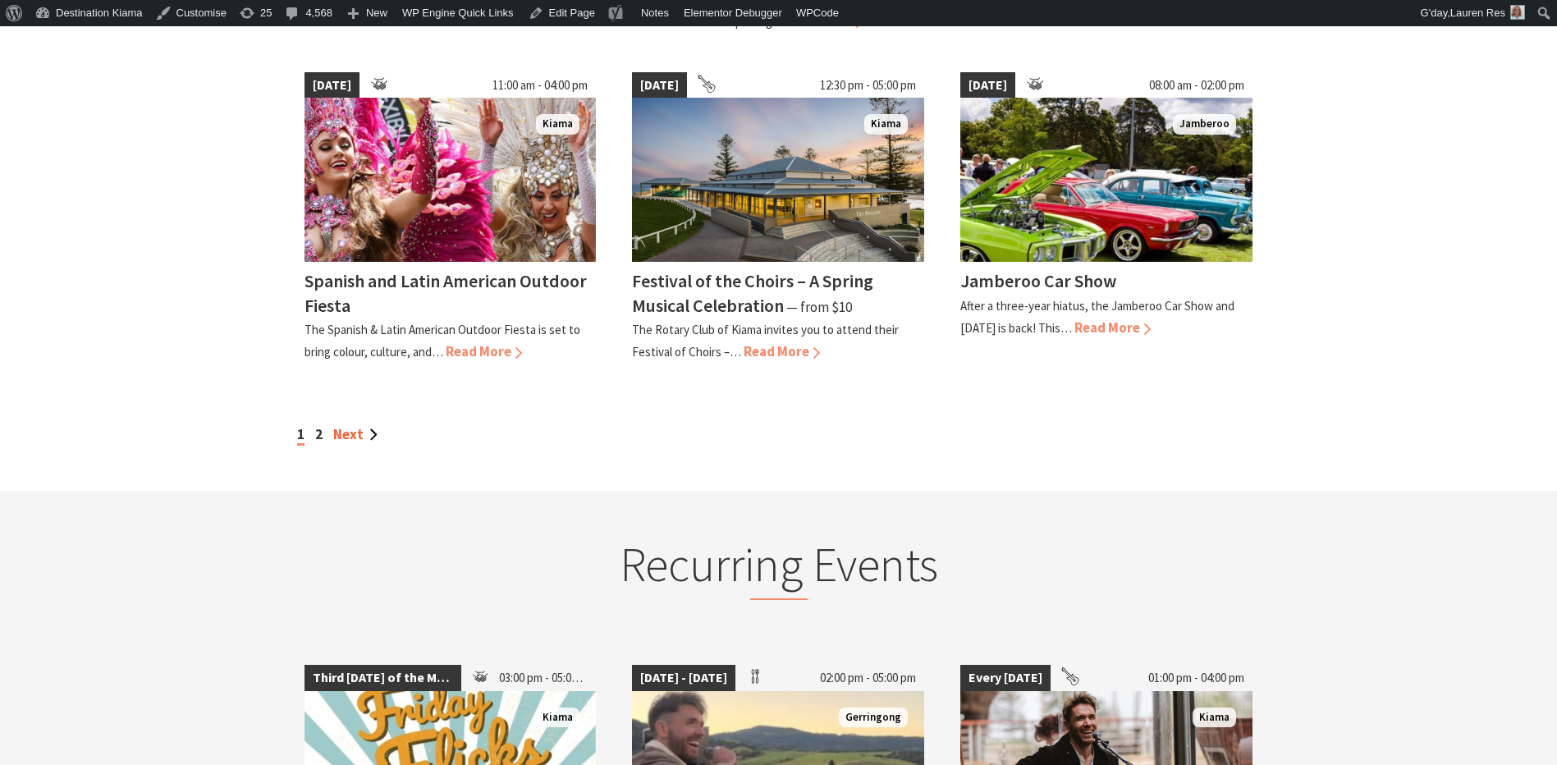
click at [352, 429] on link "Next" at bounding box center [355, 434] width 44 height 18
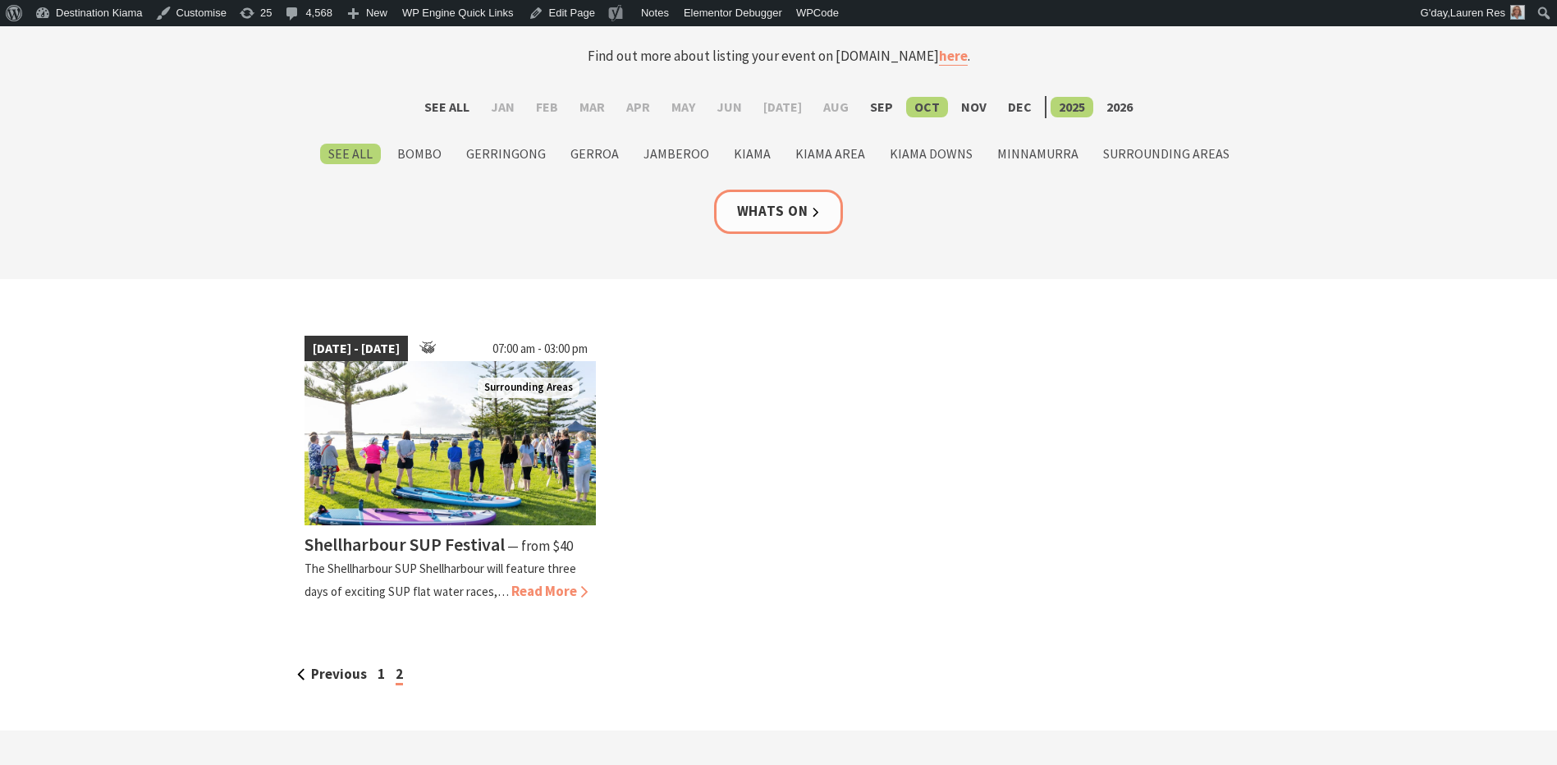
scroll to position [328, 0]
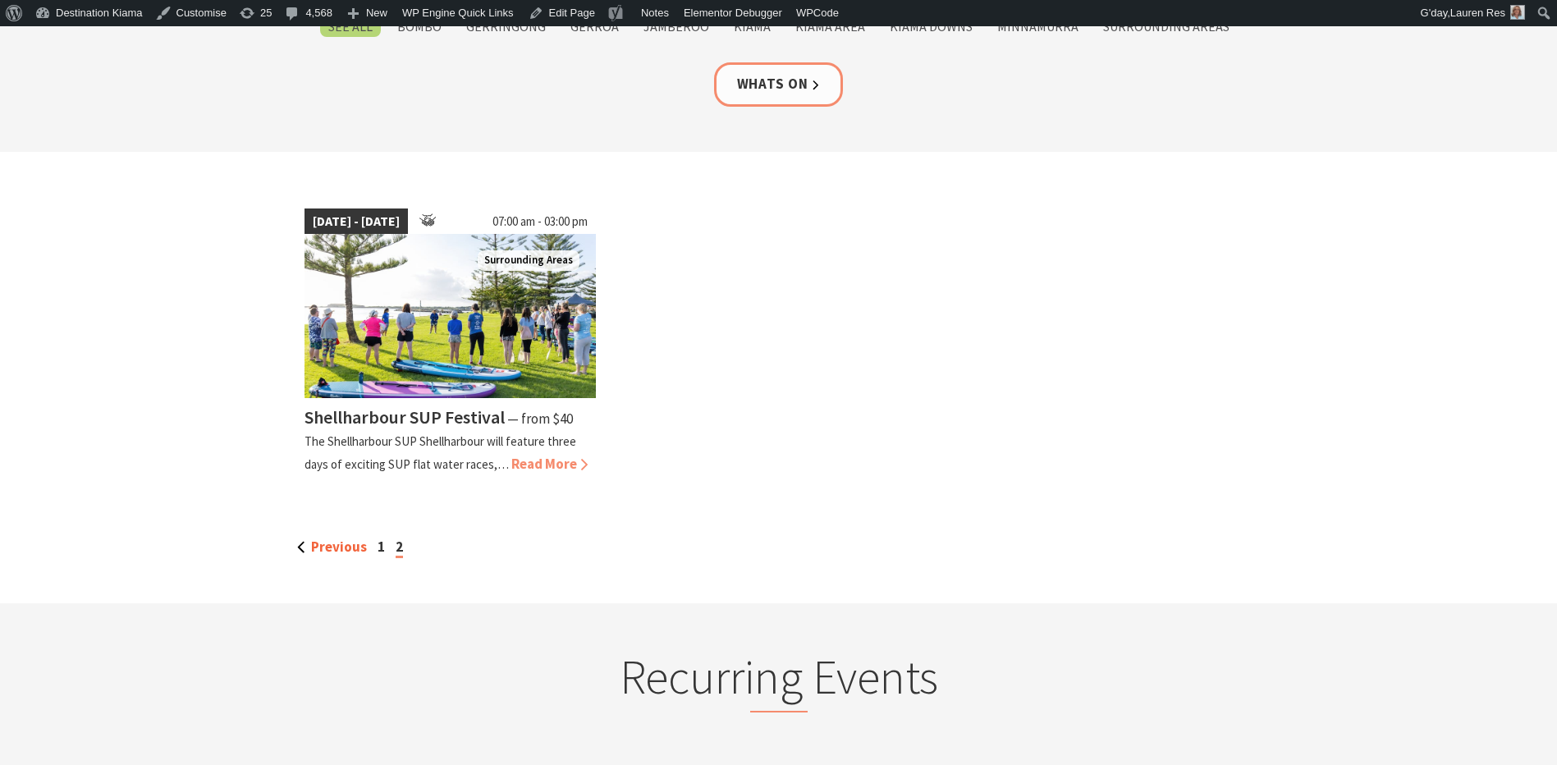
click at [331, 542] on link "Previous" at bounding box center [332, 546] width 70 height 18
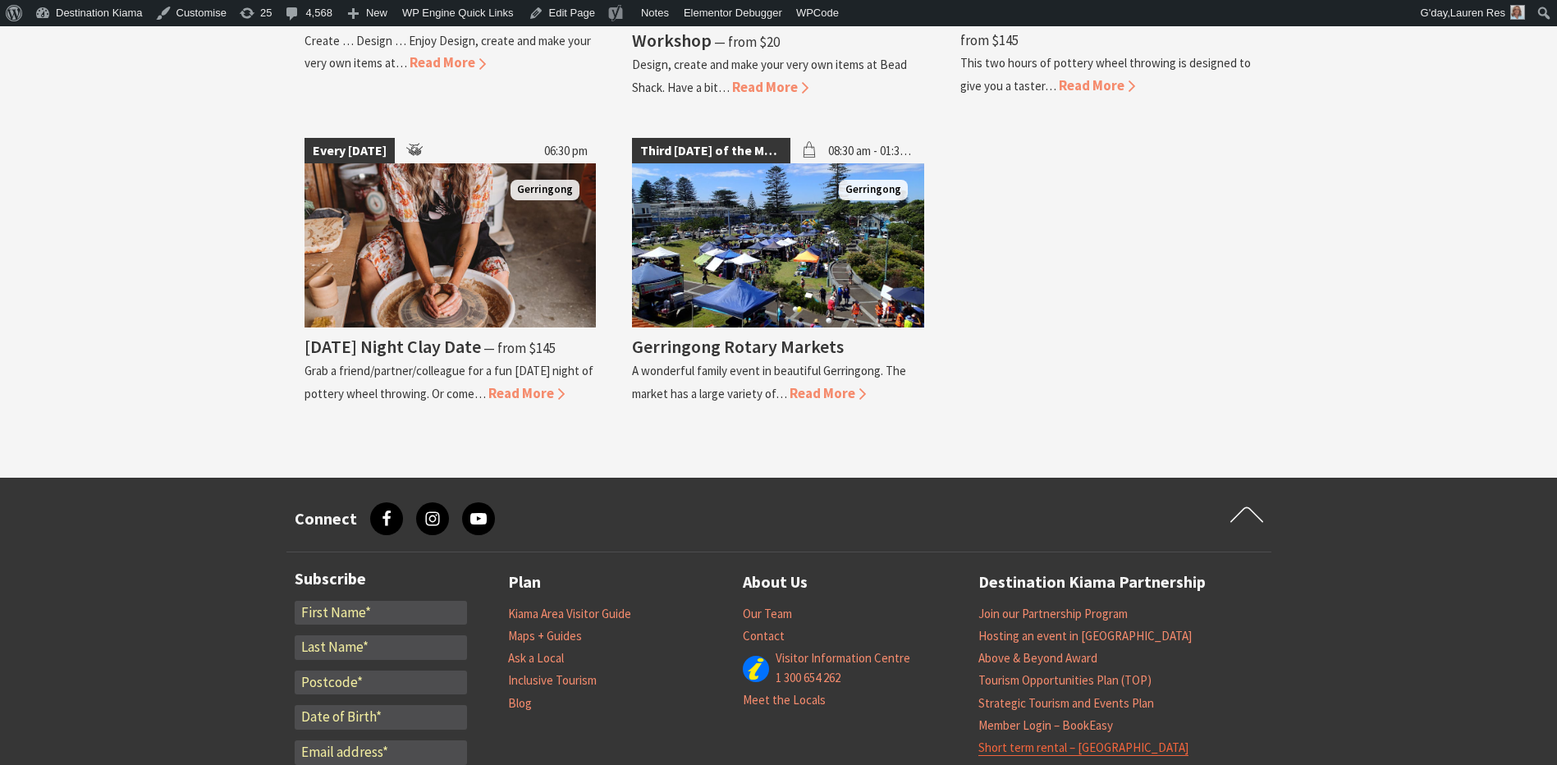
scroll to position [3918, 0]
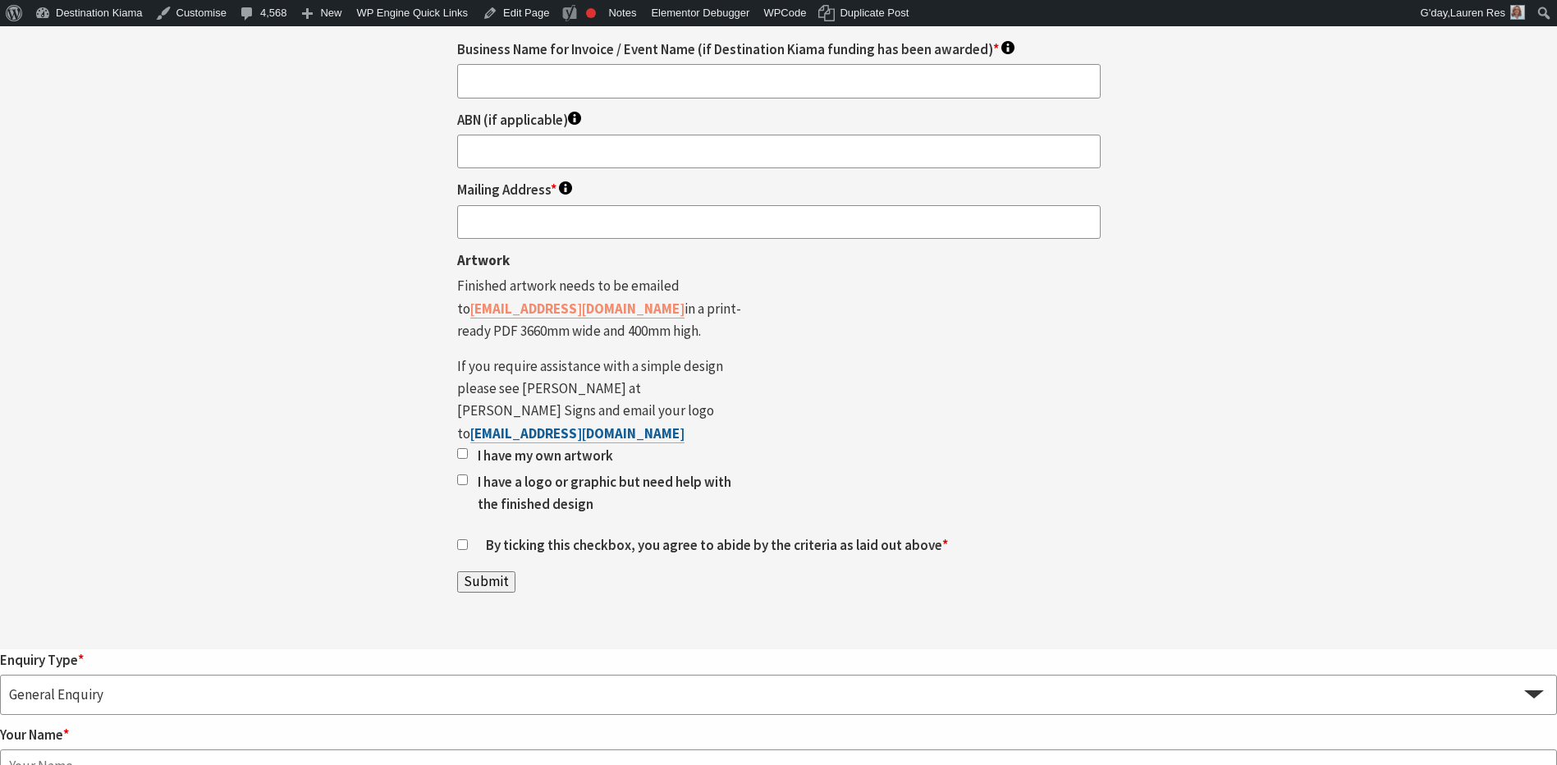
scroll to position [2216, 0]
